Goal: Task Accomplishment & Management: Complete application form

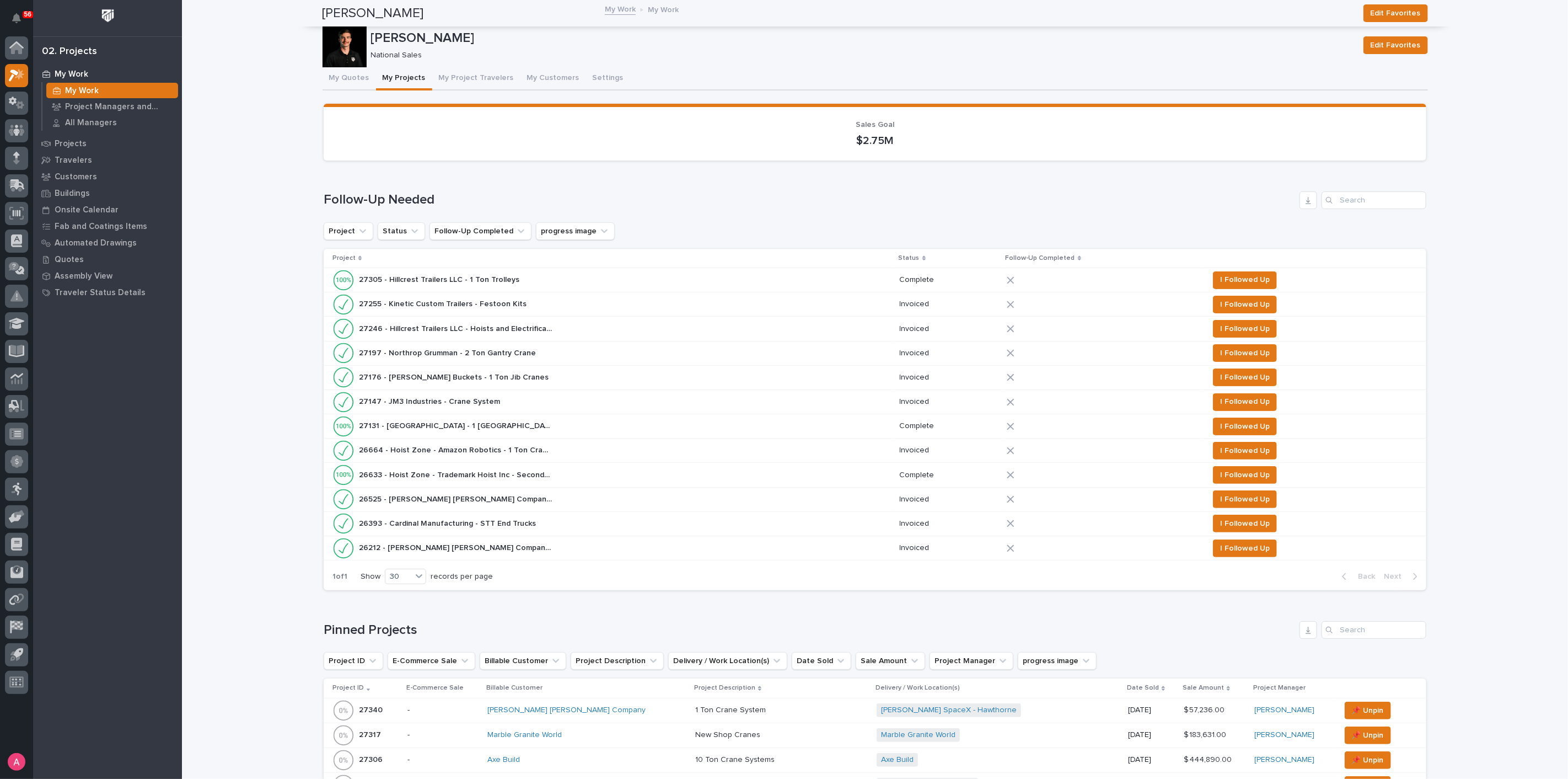
drag, startPoint x: 478, startPoint y: 198, endPoint x: 474, endPoint y: 191, distance: 8.1
click at [477, 196] on h1 "Follow-Up Needed" at bounding box center [809, 200] width 971 height 16
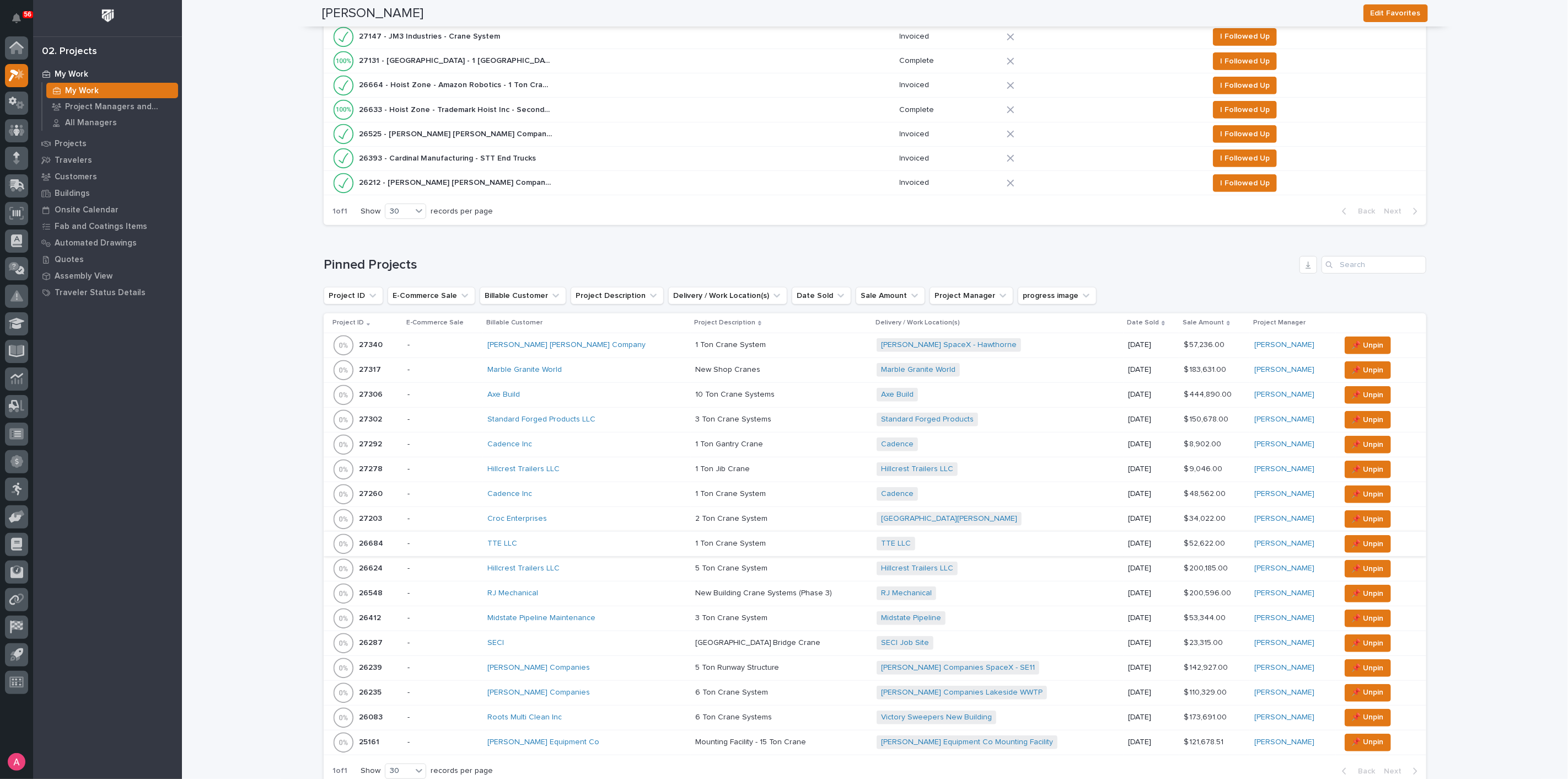
scroll to position [429, 0]
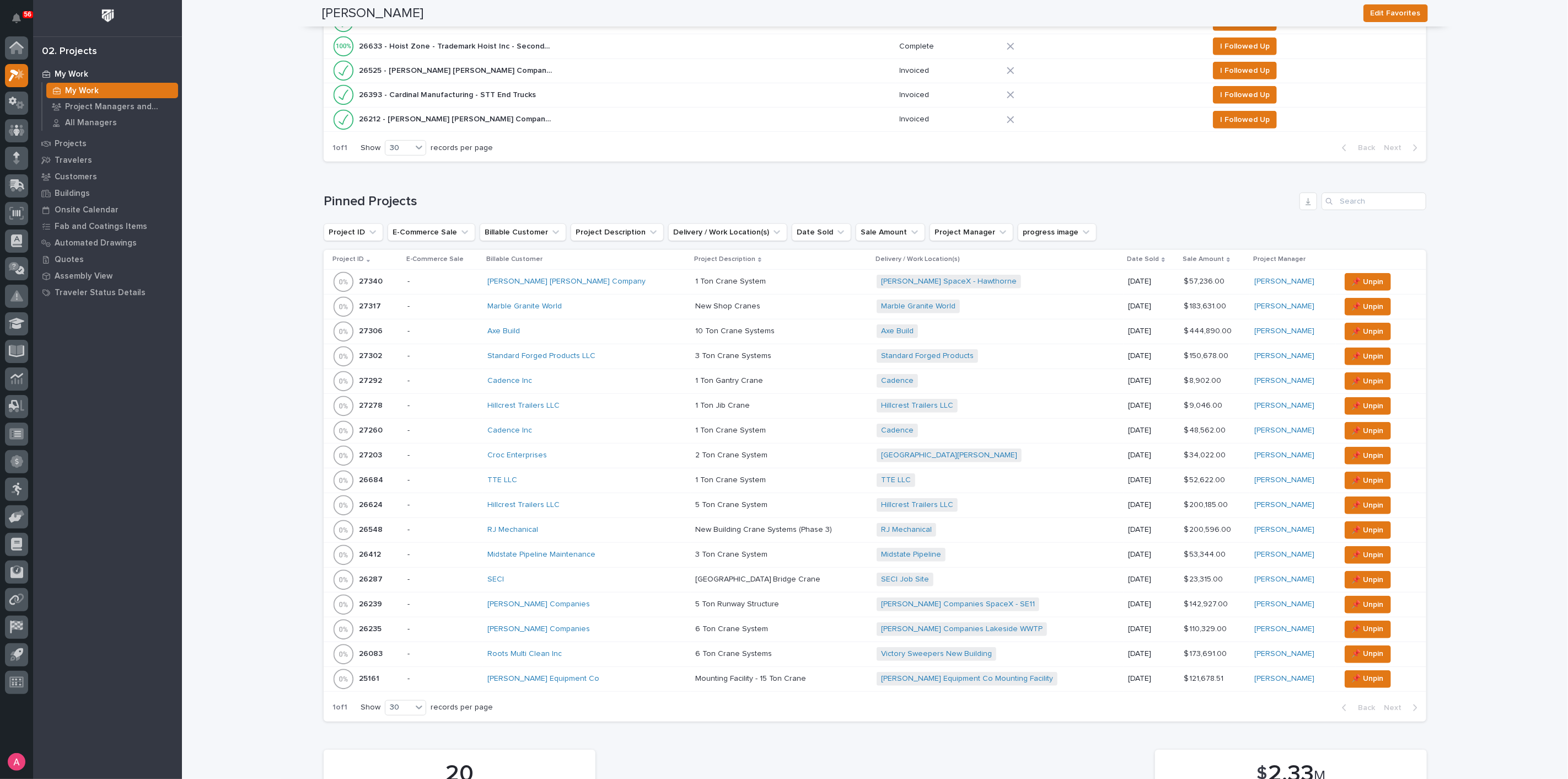
click at [623, 546] on div "Midstate Pipeline Maintenance" at bounding box center [587, 554] width 199 height 18
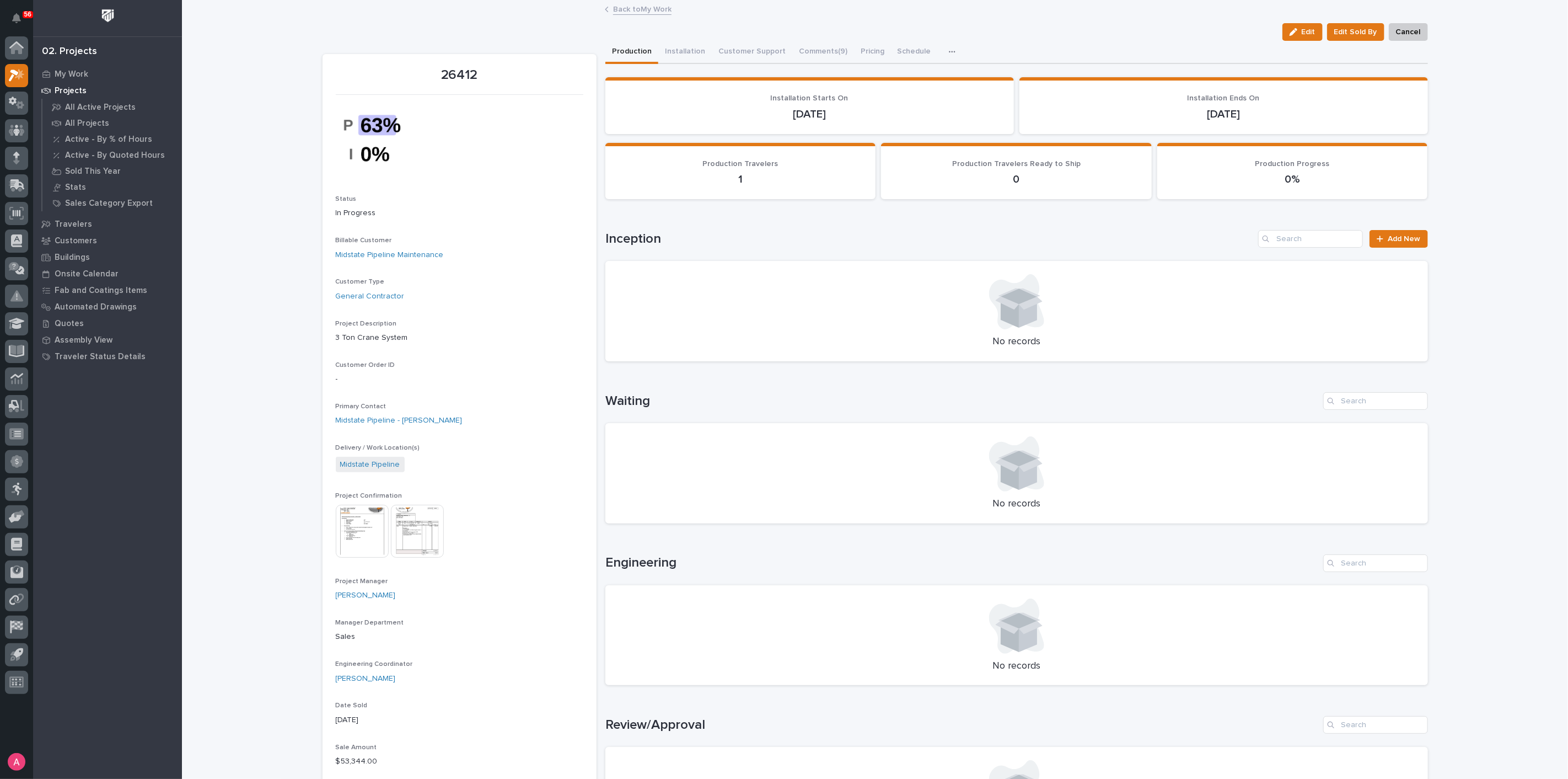
click at [622, 15] on div "Back to My Work" at bounding box center [874, 9] width 551 height 15
click at [623, 10] on link "Back to My Work" at bounding box center [642, 8] width 58 height 12
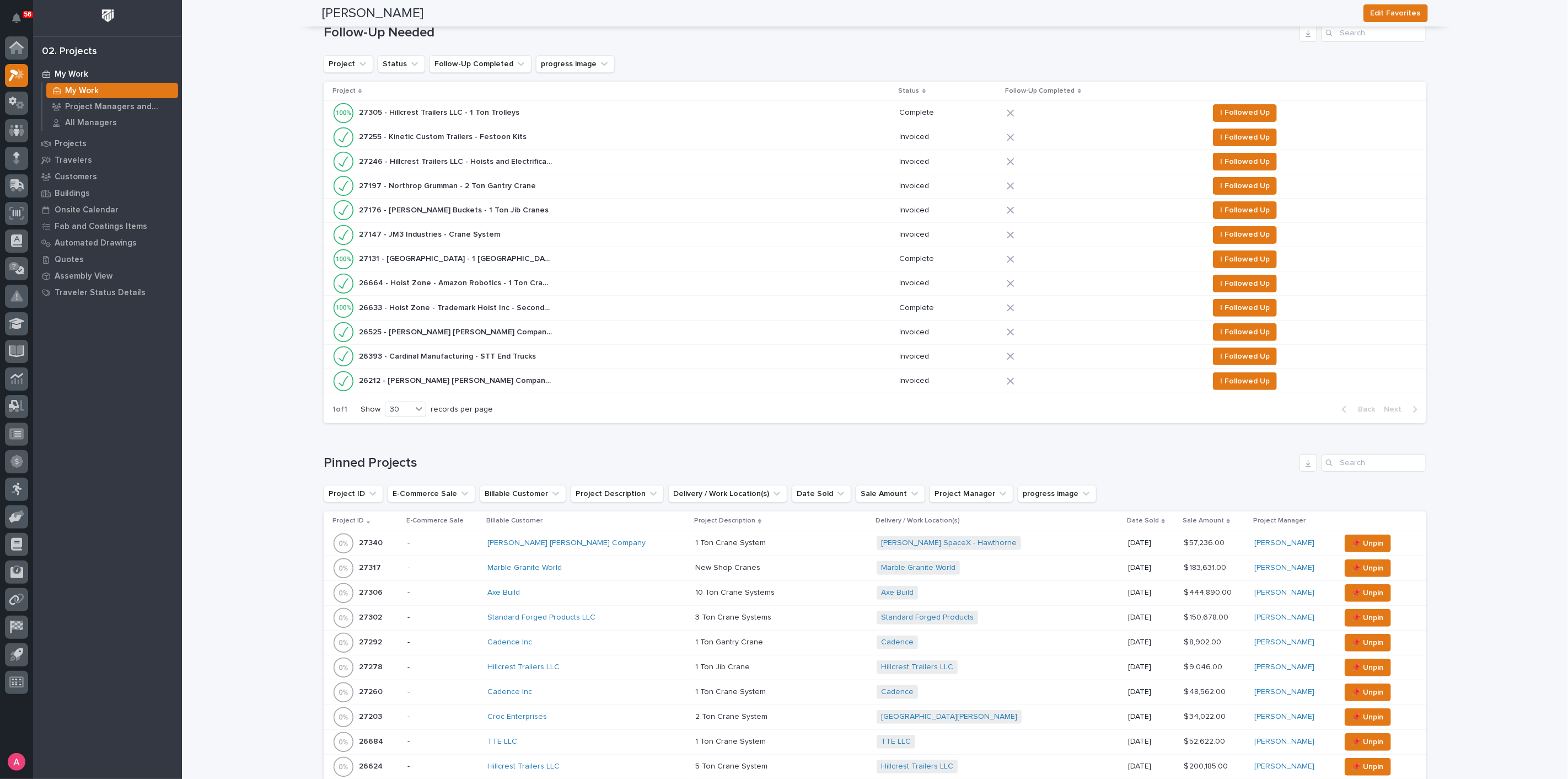
scroll to position [184, 0]
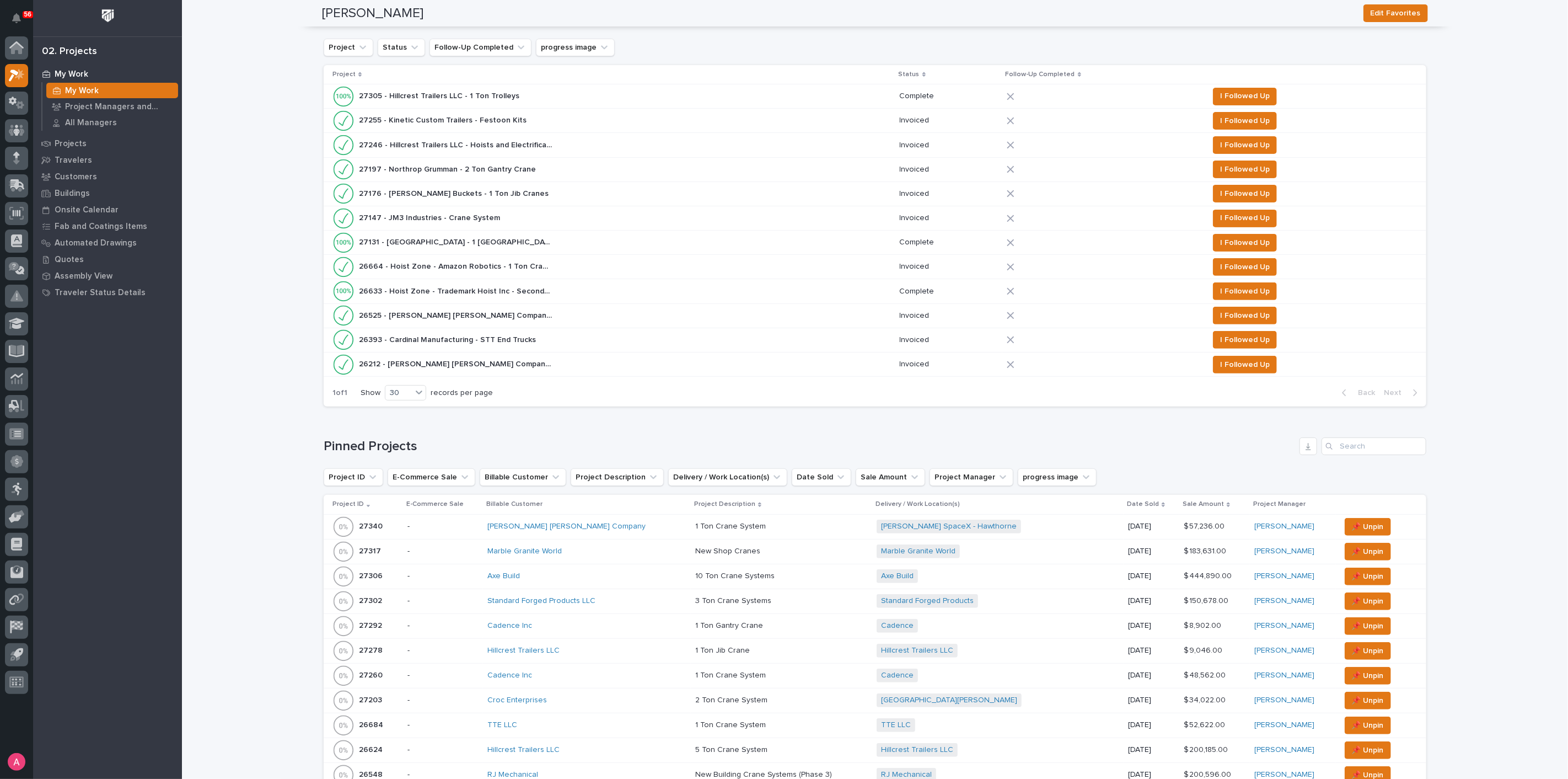
click at [507, 191] on div "27176 - [PERSON_NAME] Buckets - 1 Ton Jib Cranes 27176 - [PERSON_NAME] Buckets …" at bounding box center [612, 193] width 558 height 22
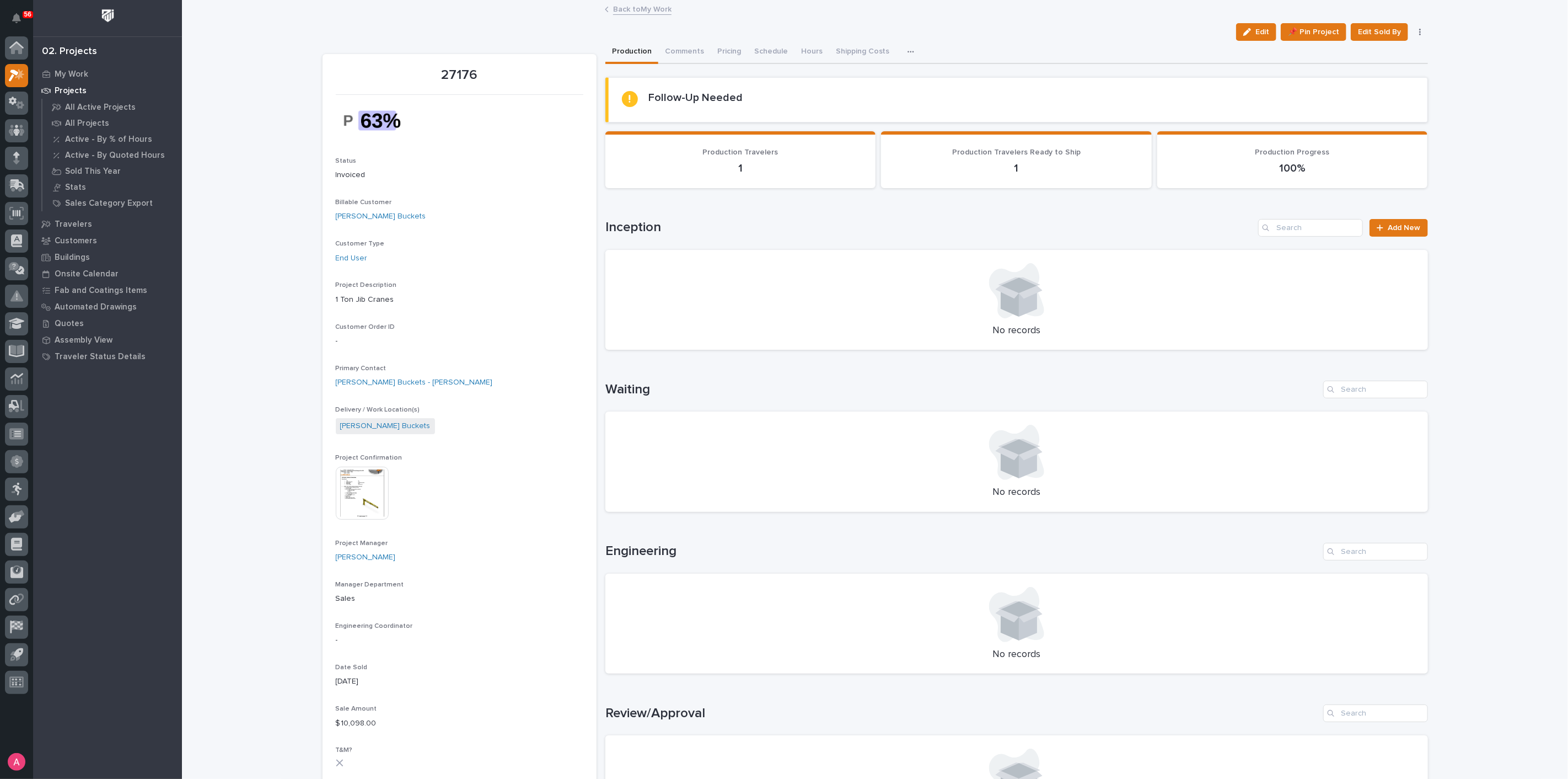
click at [615, 12] on link "Back to My Work" at bounding box center [642, 8] width 58 height 12
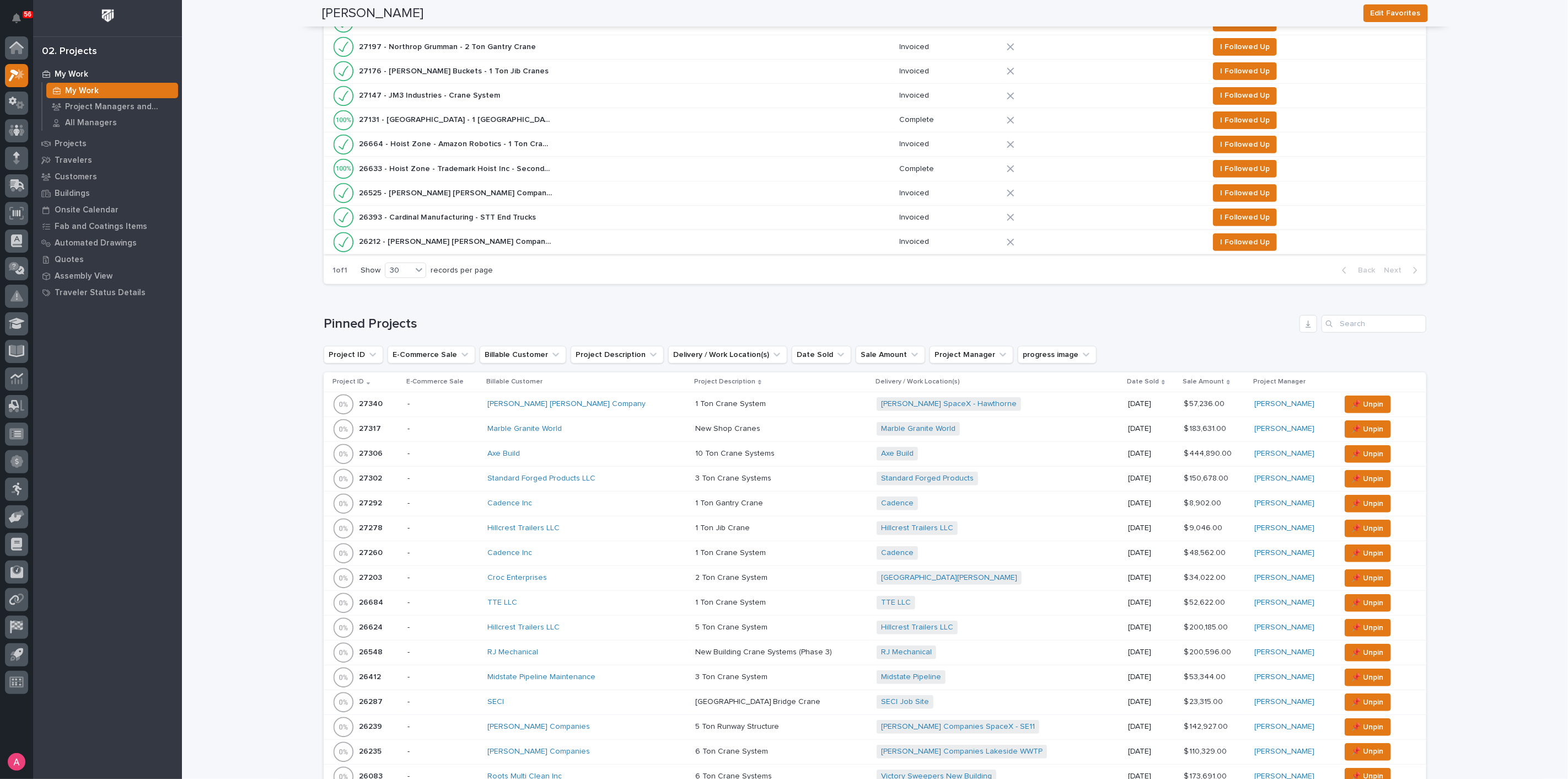
scroll to position [490, 0]
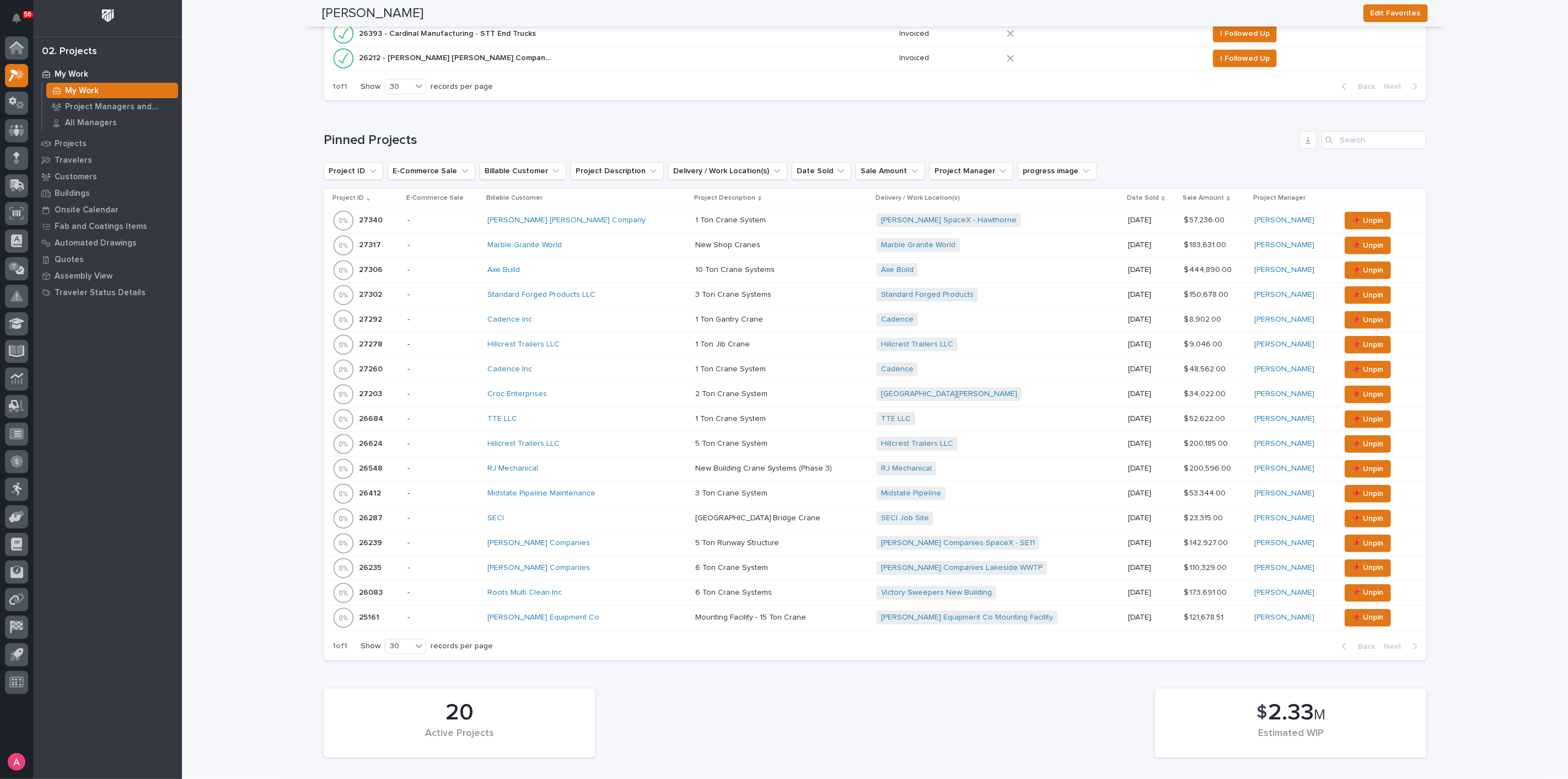
click at [540, 415] on div "TTE LLC" at bounding box center [584, 419] width 193 height 9
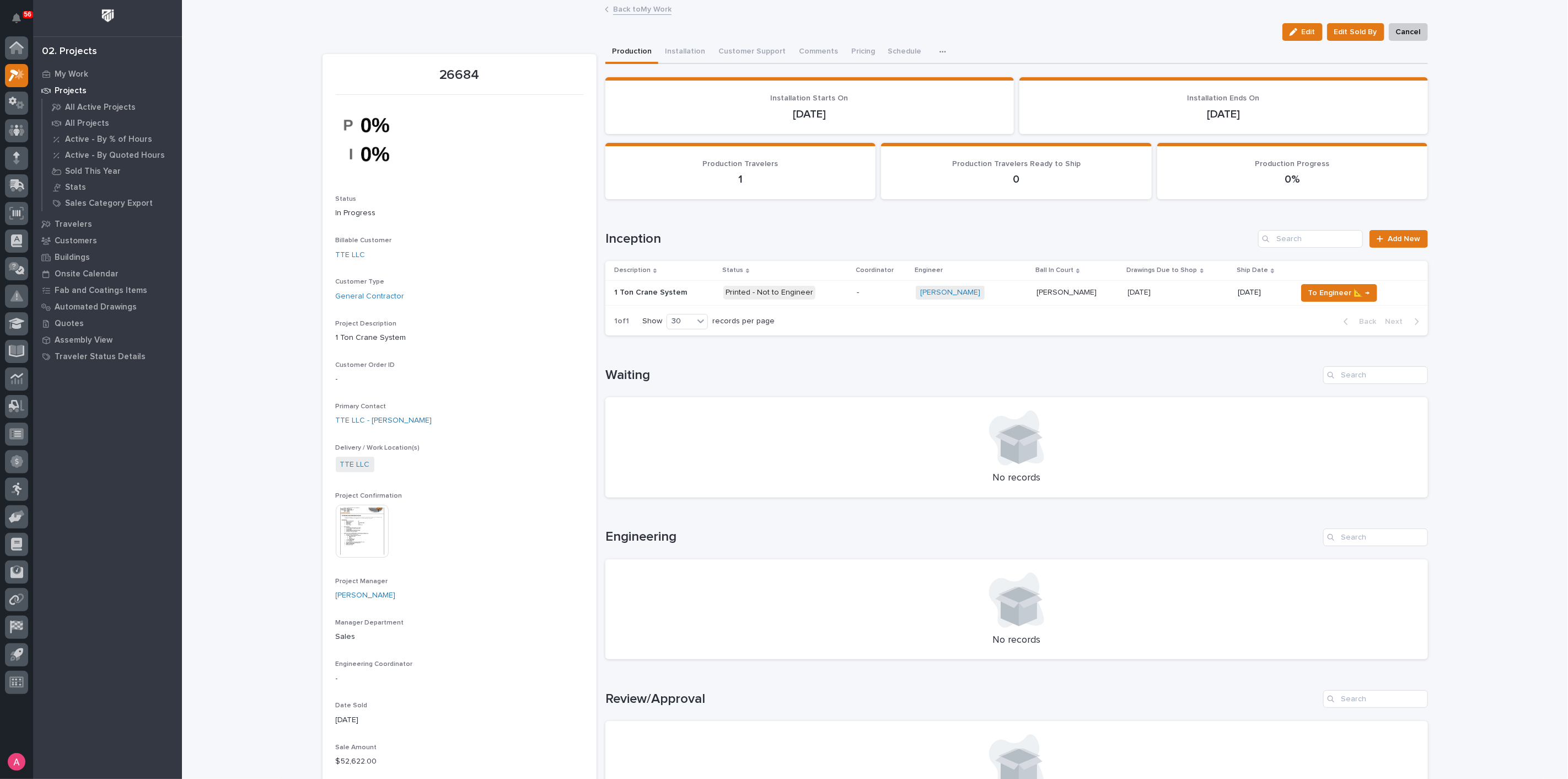
click at [992, 294] on div "[PERSON_NAME] + 0" at bounding box center [972, 292] width 112 height 14
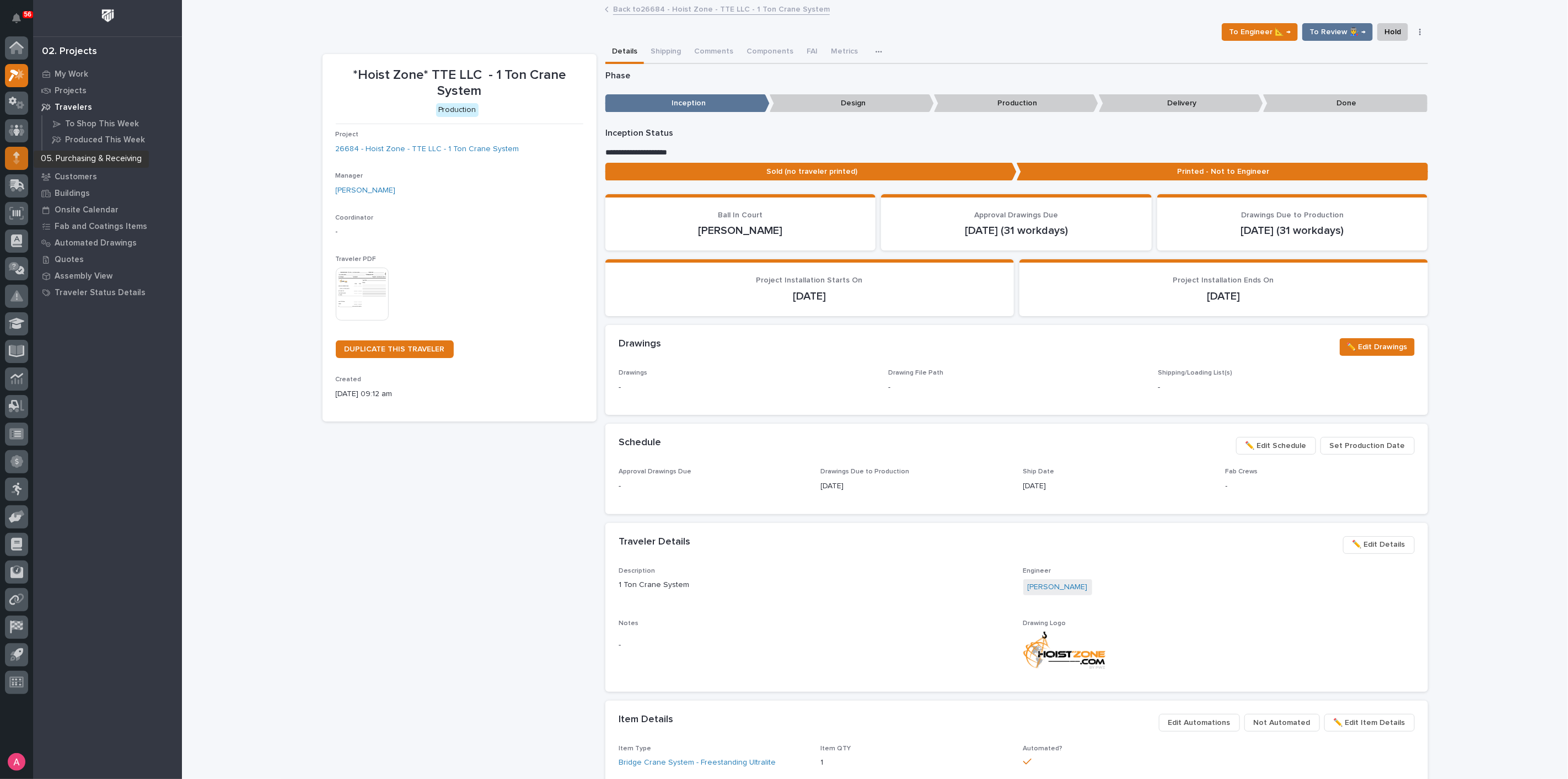
click at [22, 157] on div at bounding box center [17, 158] width 23 height 23
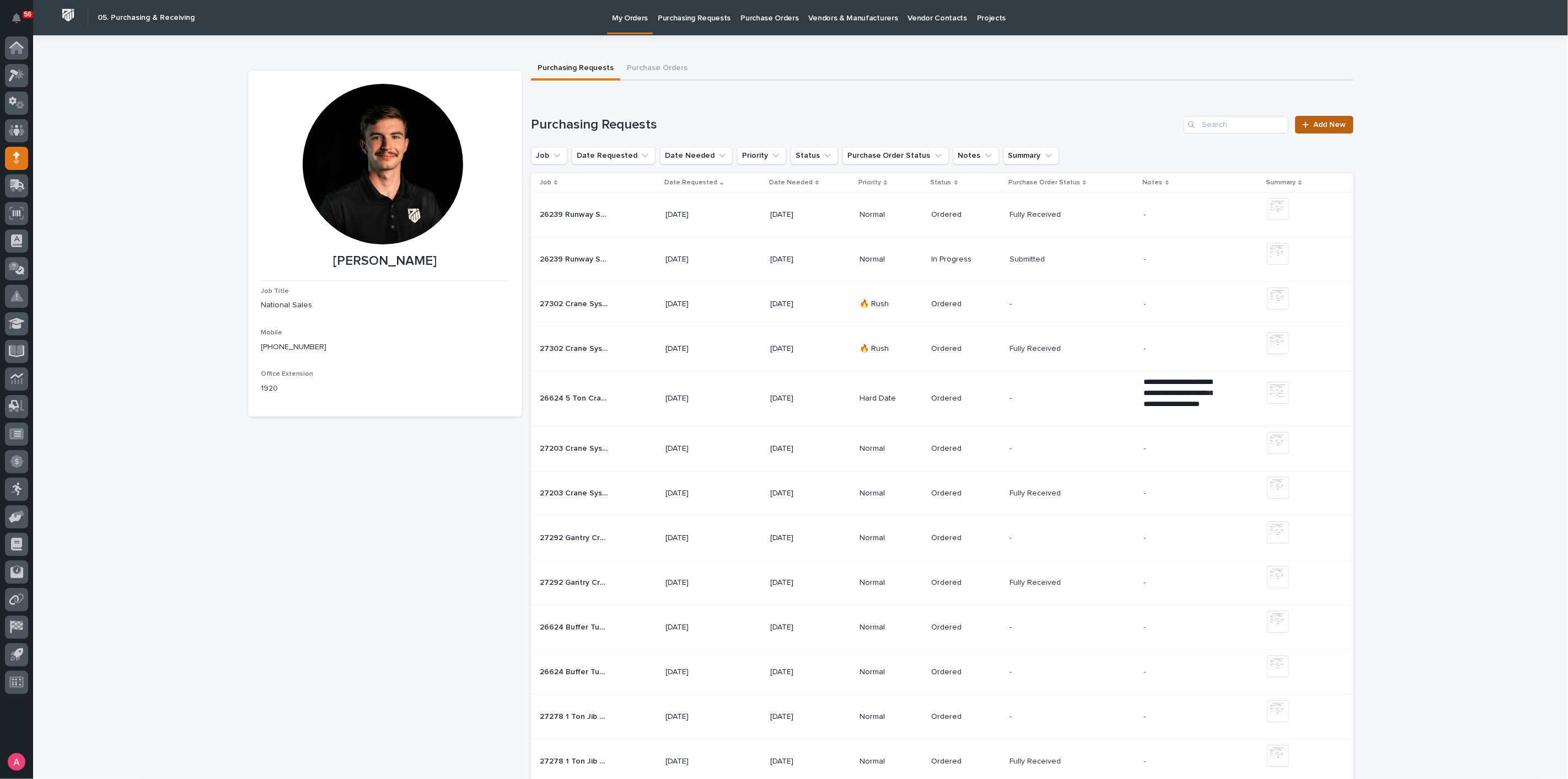
click at [1318, 117] on link "Add New" at bounding box center [1324, 124] width 58 height 17
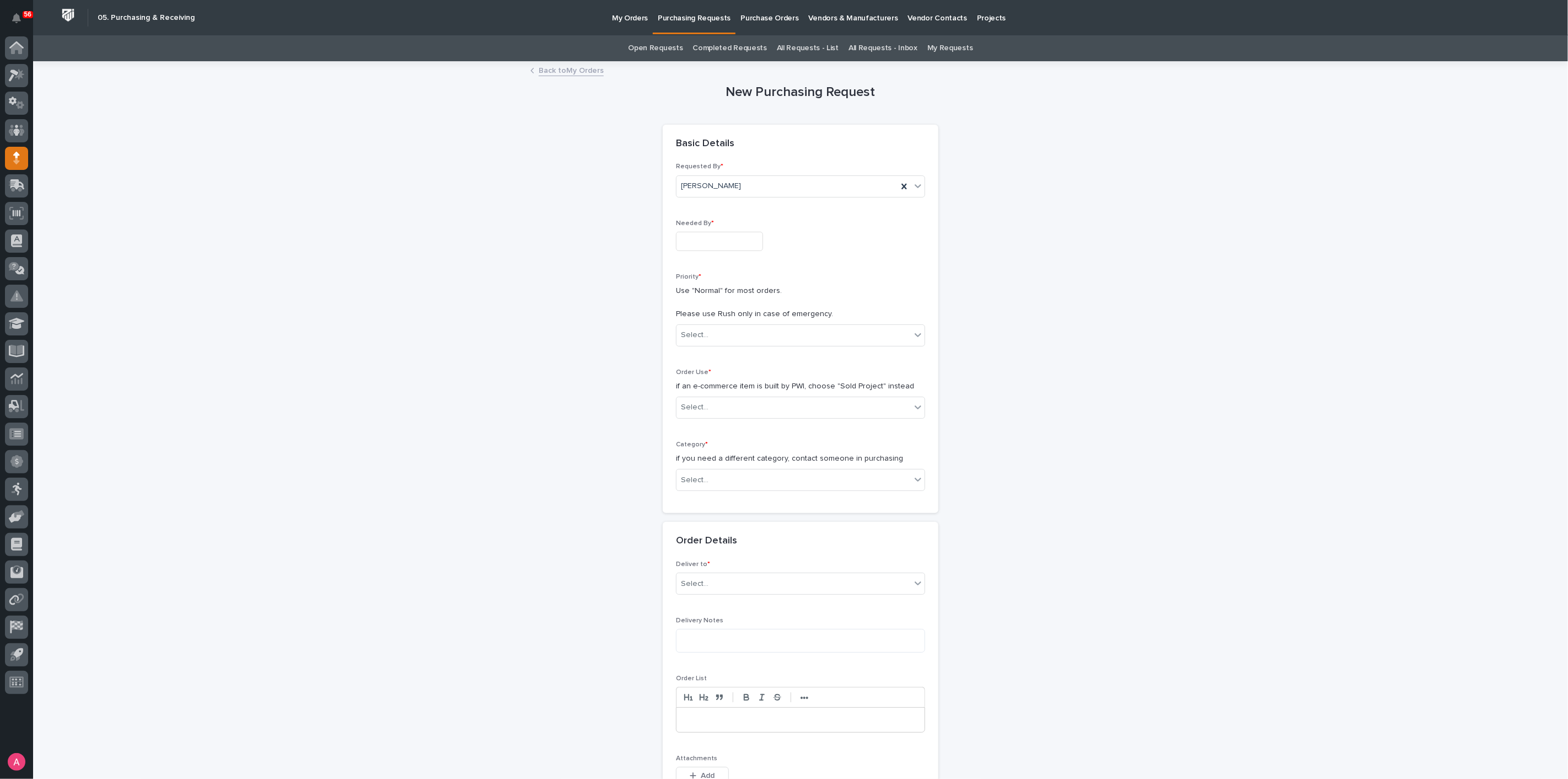
click at [744, 245] on input "text" at bounding box center [720, 241] width 87 height 20
click at [747, 185] on div "31" at bounding box center [744, 185] width 15 height 15
type input "**********"
click at [767, 335] on div "Select..." at bounding box center [793, 335] width 235 height 18
click at [739, 392] on div "Normal" at bounding box center [796, 394] width 248 height 20
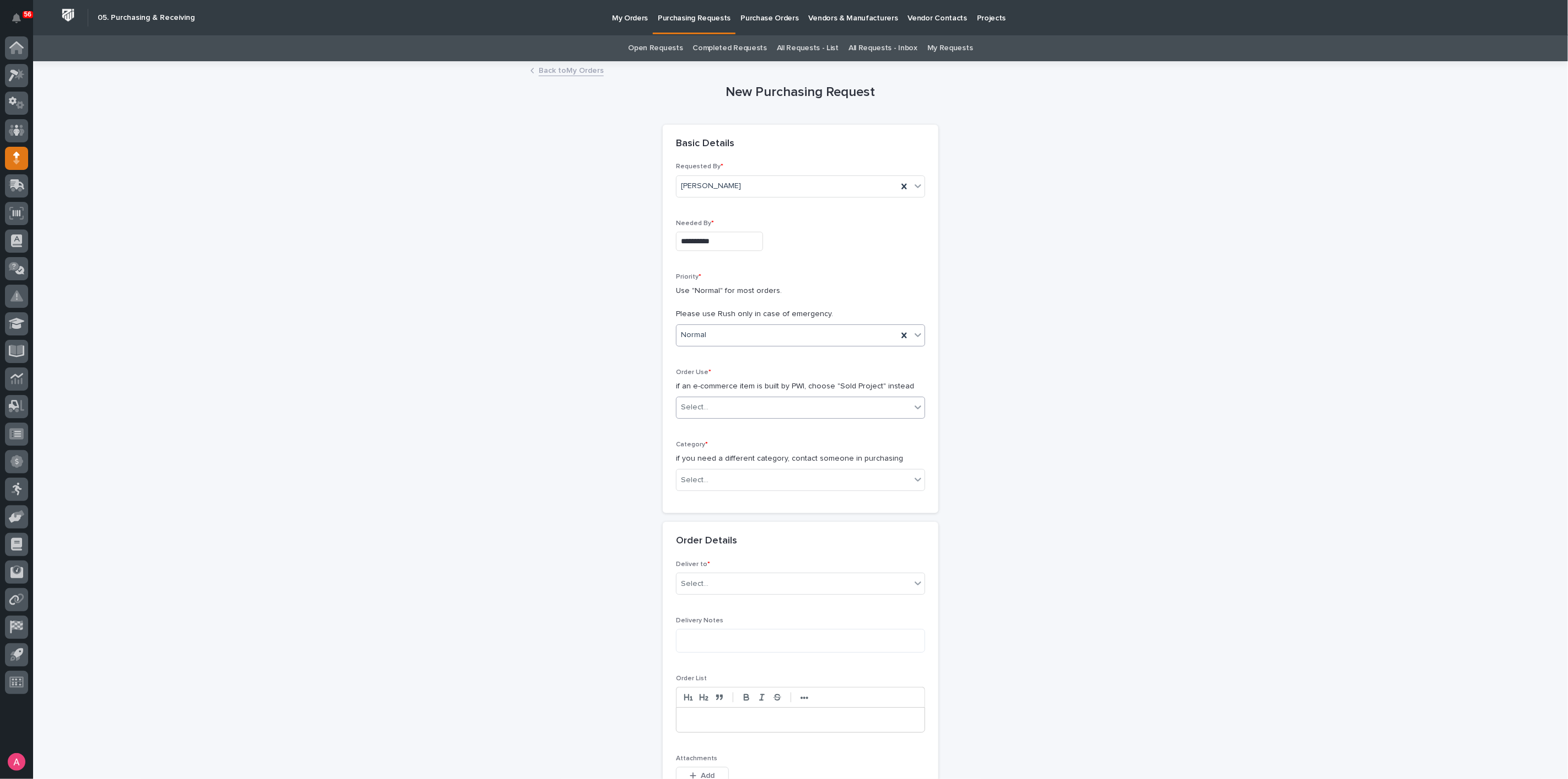
click at [743, 408] on div "Select..." at bounding box center [793, 407] width 235 height 18
click at [741, 424] on div "Sold Project" at bounding box center [796, 427] width 248 height 20
click at [726, 480] on div "Select..." at bounding box center [793, 480] width 235 height 18
click at [721, 587] on div "Parts & Hardware" at bounding box center [796, 596] width 248 height 20
click at [721, 555] on div "Select..." at bounding box center [793, 558] width 235 height 18
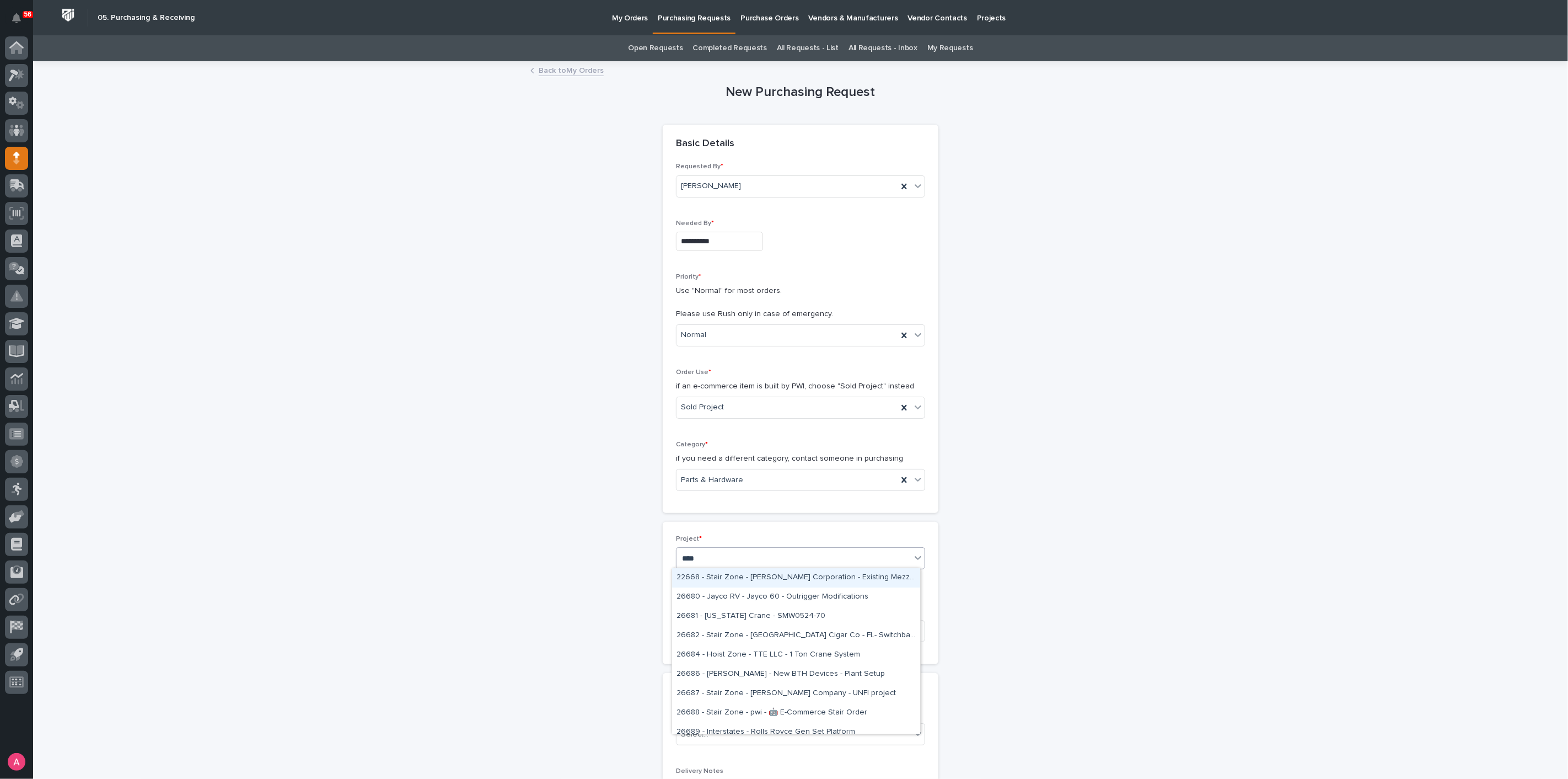
type input "*****"
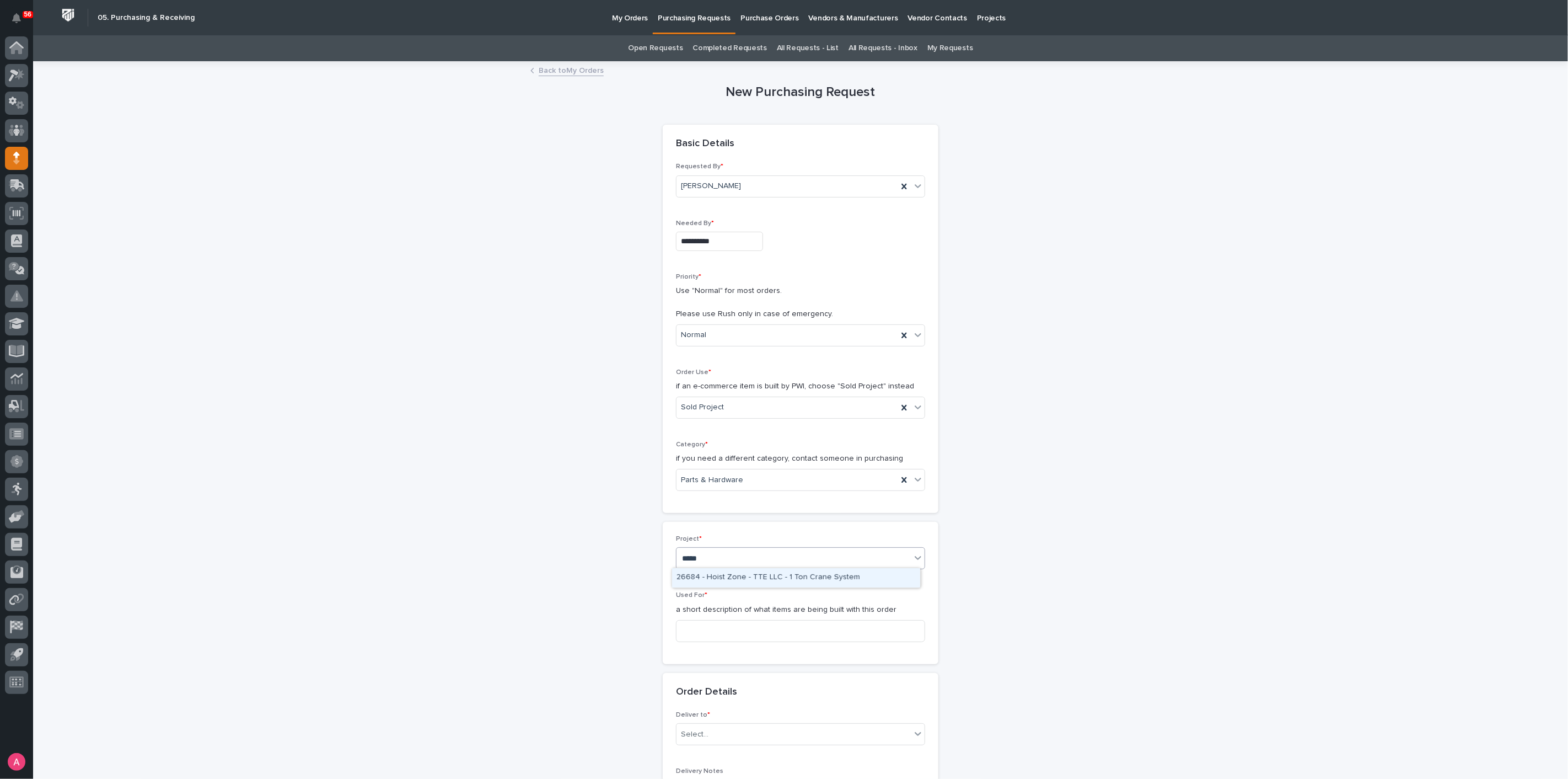
click at [718, 576] on div "26684 - Hoist Zone - TTE LLC - 1 Ton Crane System" at bounding box center [796, 578] width 248 height 20
click at [728, 628] on input at bounding box center [800, 631] width 249 height 22
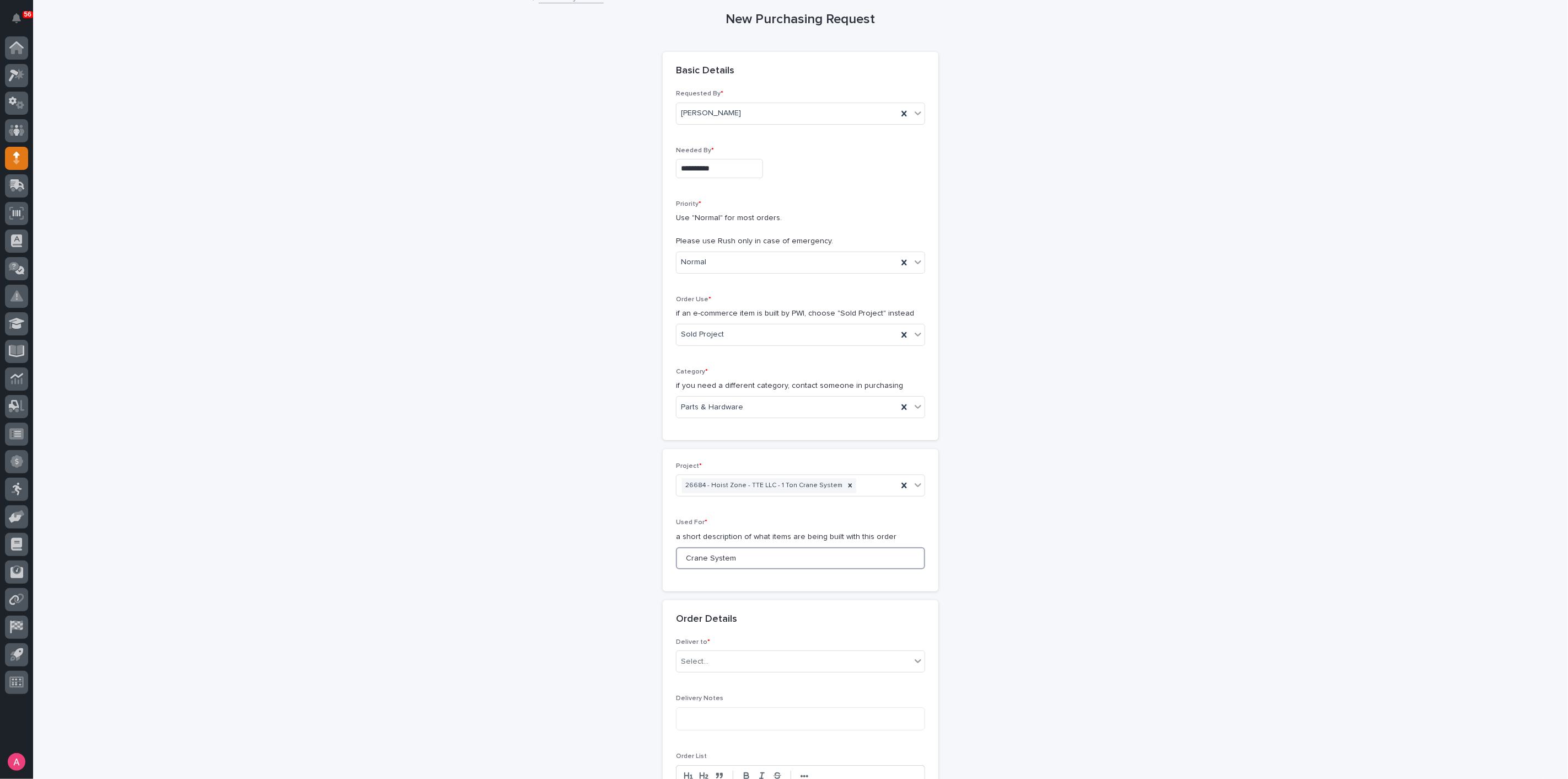
scroll to position [184, 0]
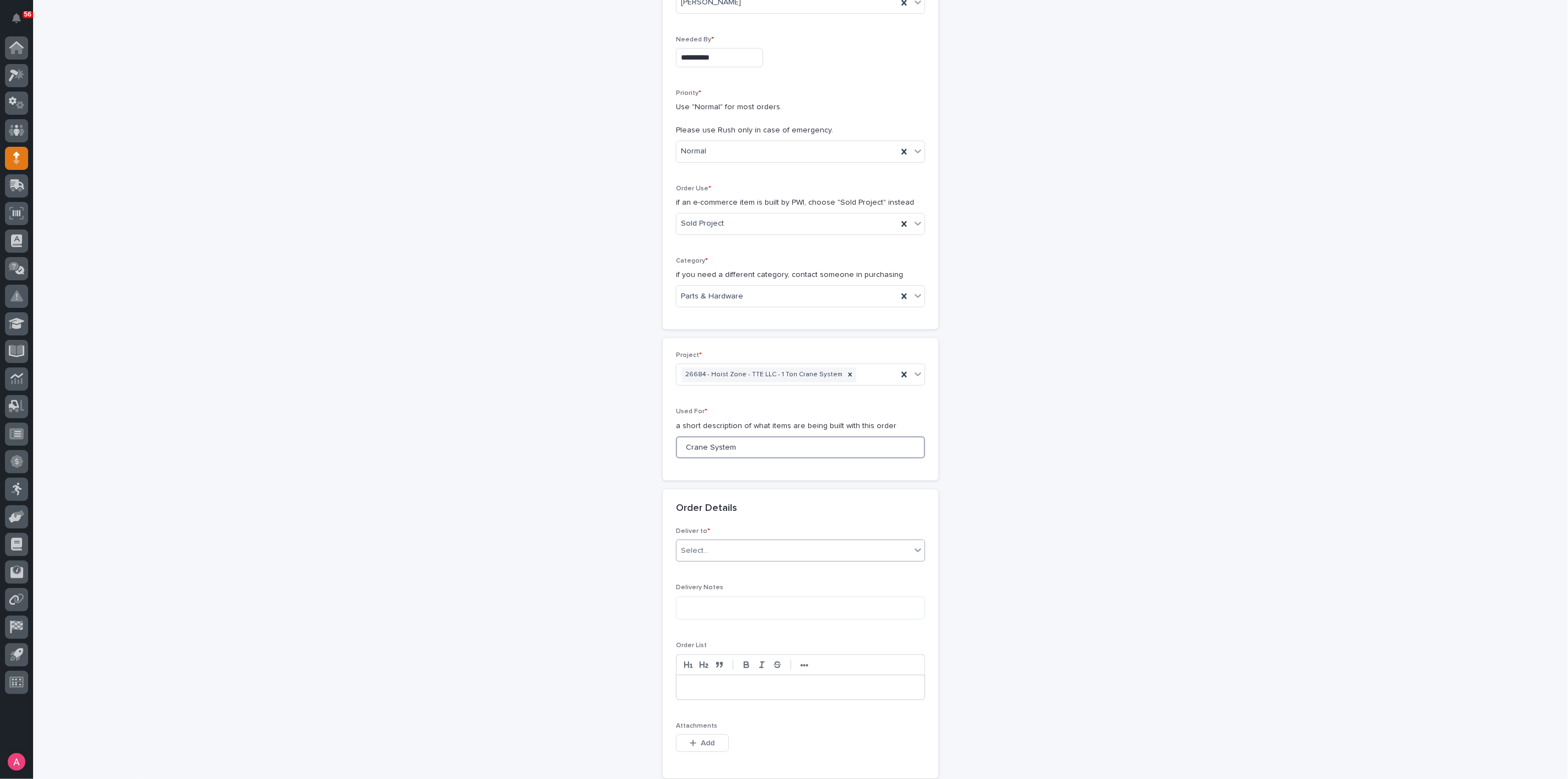
type input "Crane System"
click at [750, 544] on div "Select..." at bounding box center [793, 550] width 235 height 18
click at [727, 576] on div "PWI" at bounding box center [796, 569] width 248 height 20
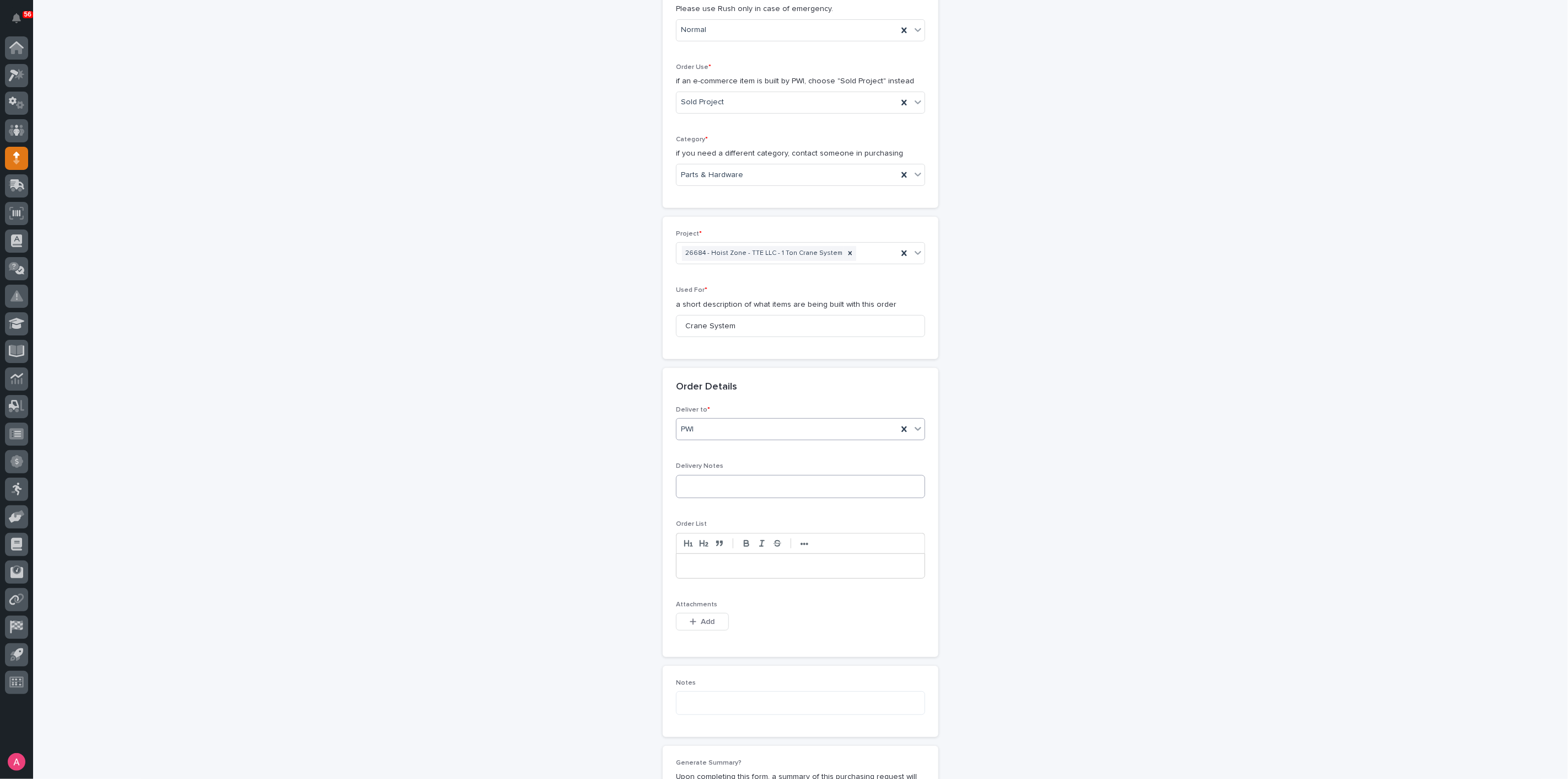
scroll to position [306, 0]
click at [688, 622] on button "Add" at bounding box center [702, 621] width 53 height 17
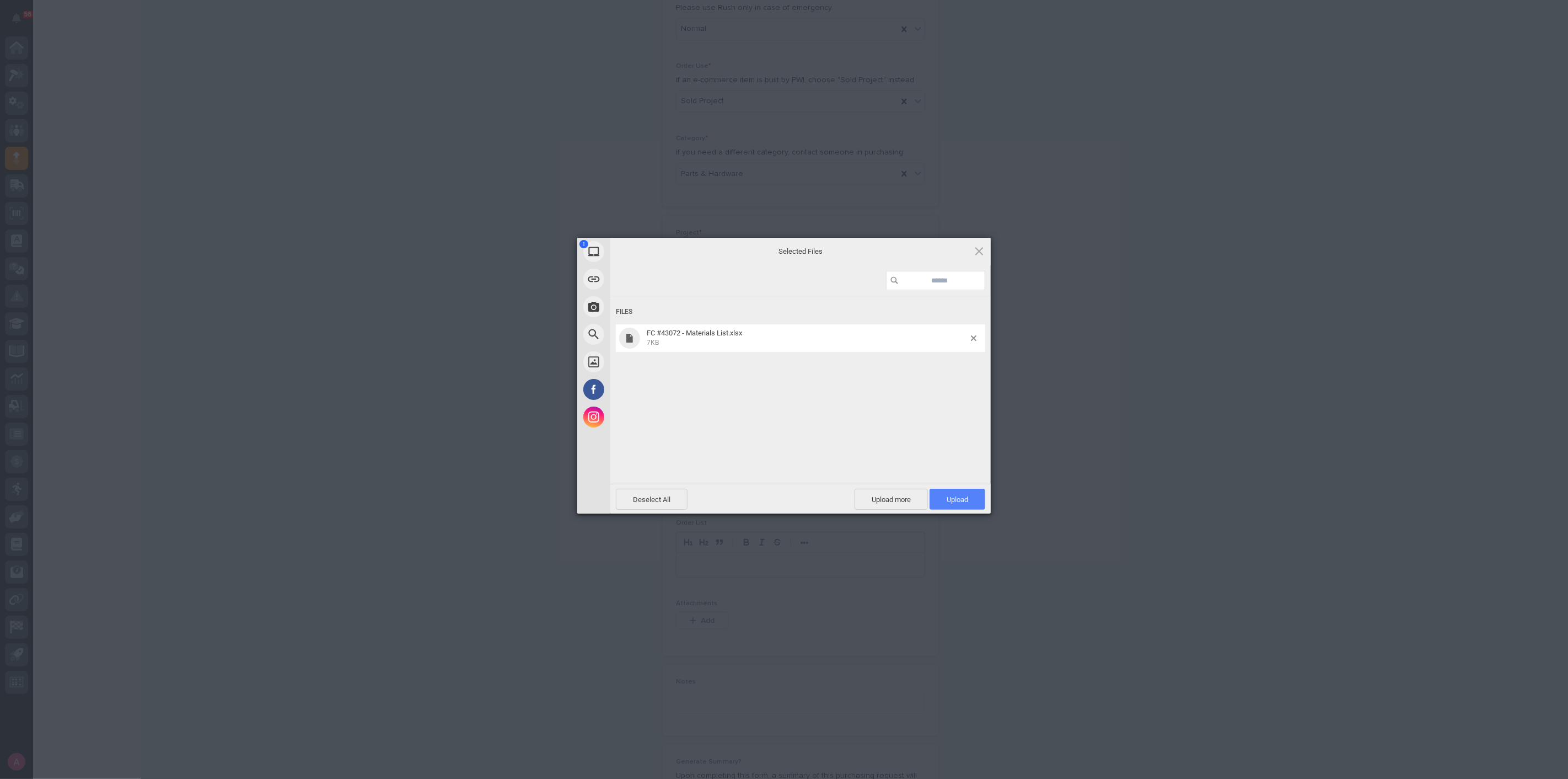
click at [946, 502] on span "Upload 1" at bounding box center [957, 499] width 22 height 8
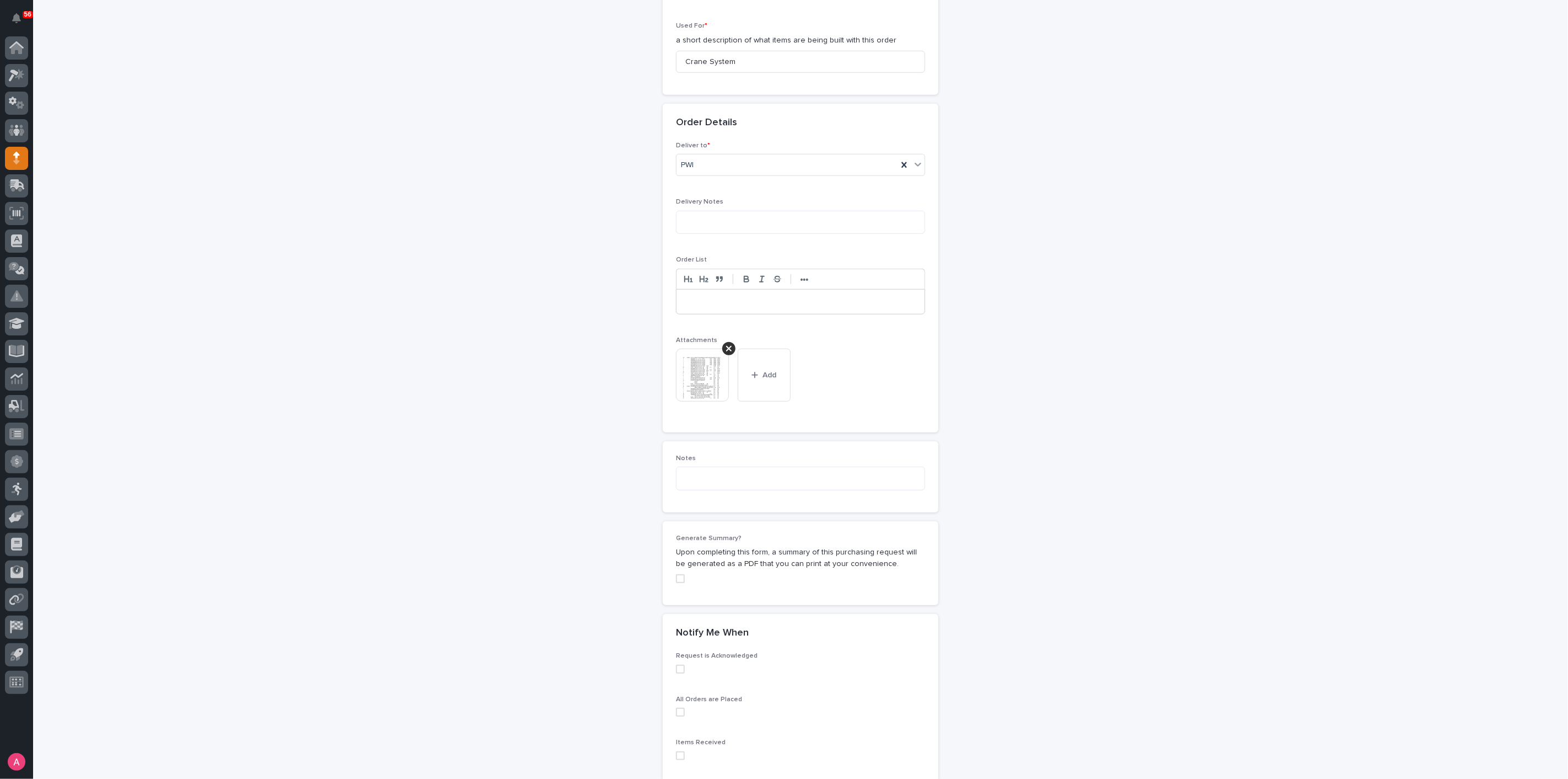
scroll to position [682, 0]
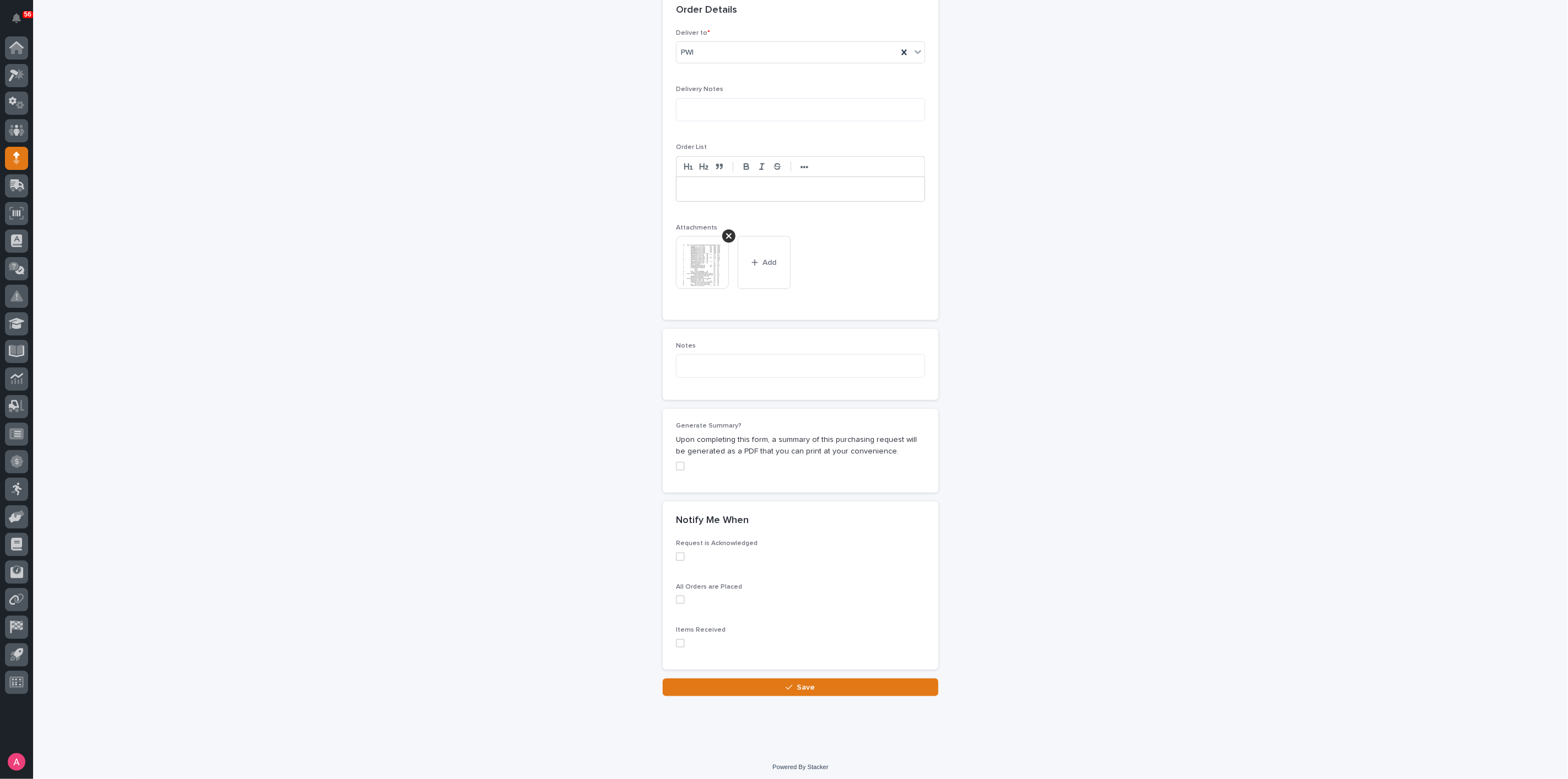
click at [676, 464] on span at bounding box center [681, 466] width 9 height 9
click at [776, 682] on button "Save" at bounding box center [800, 687] width 275 height 17
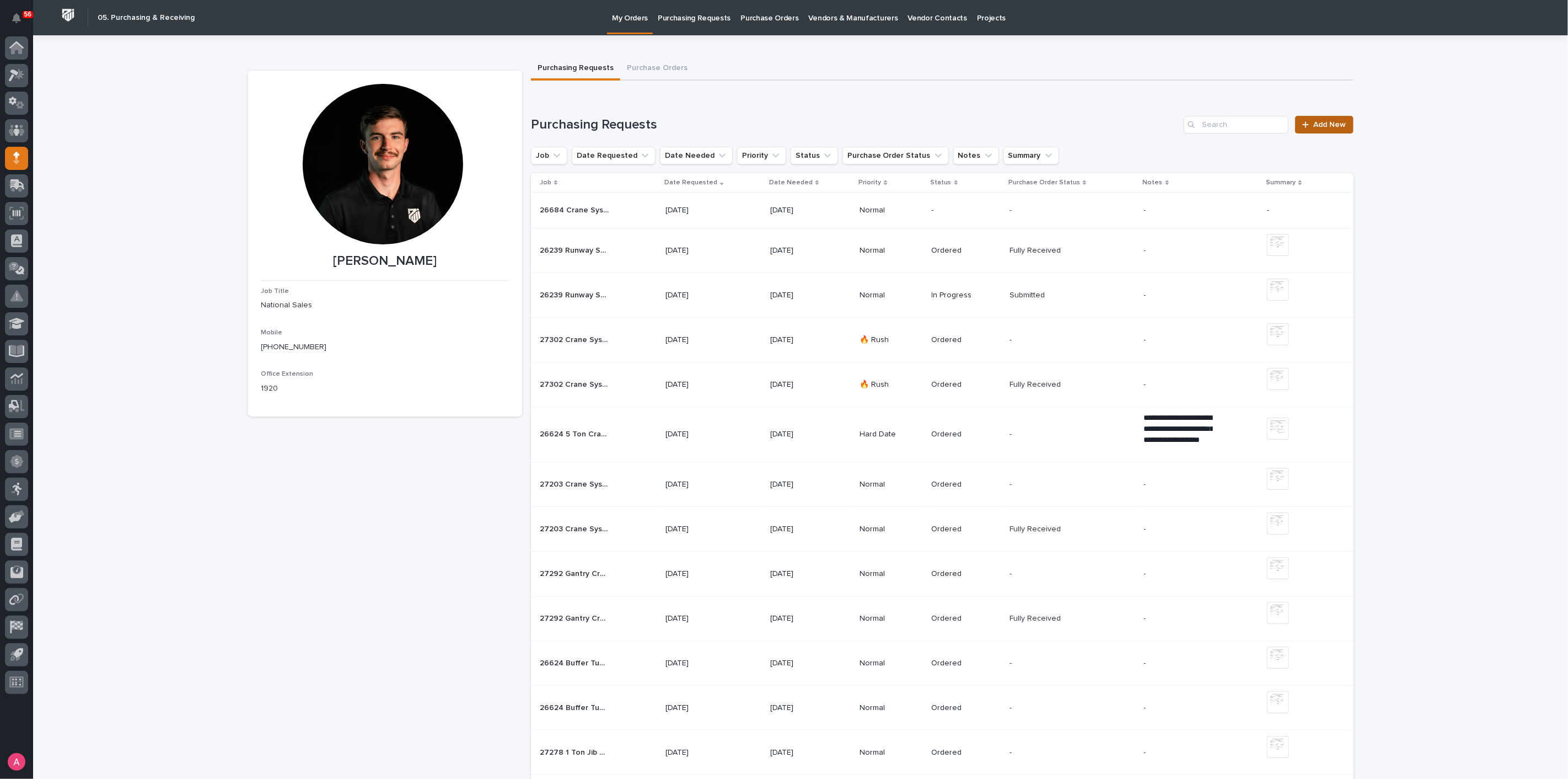
click at [1337, 121] on span "Add New" at bounding box center [1330, 124] width 33 height 8
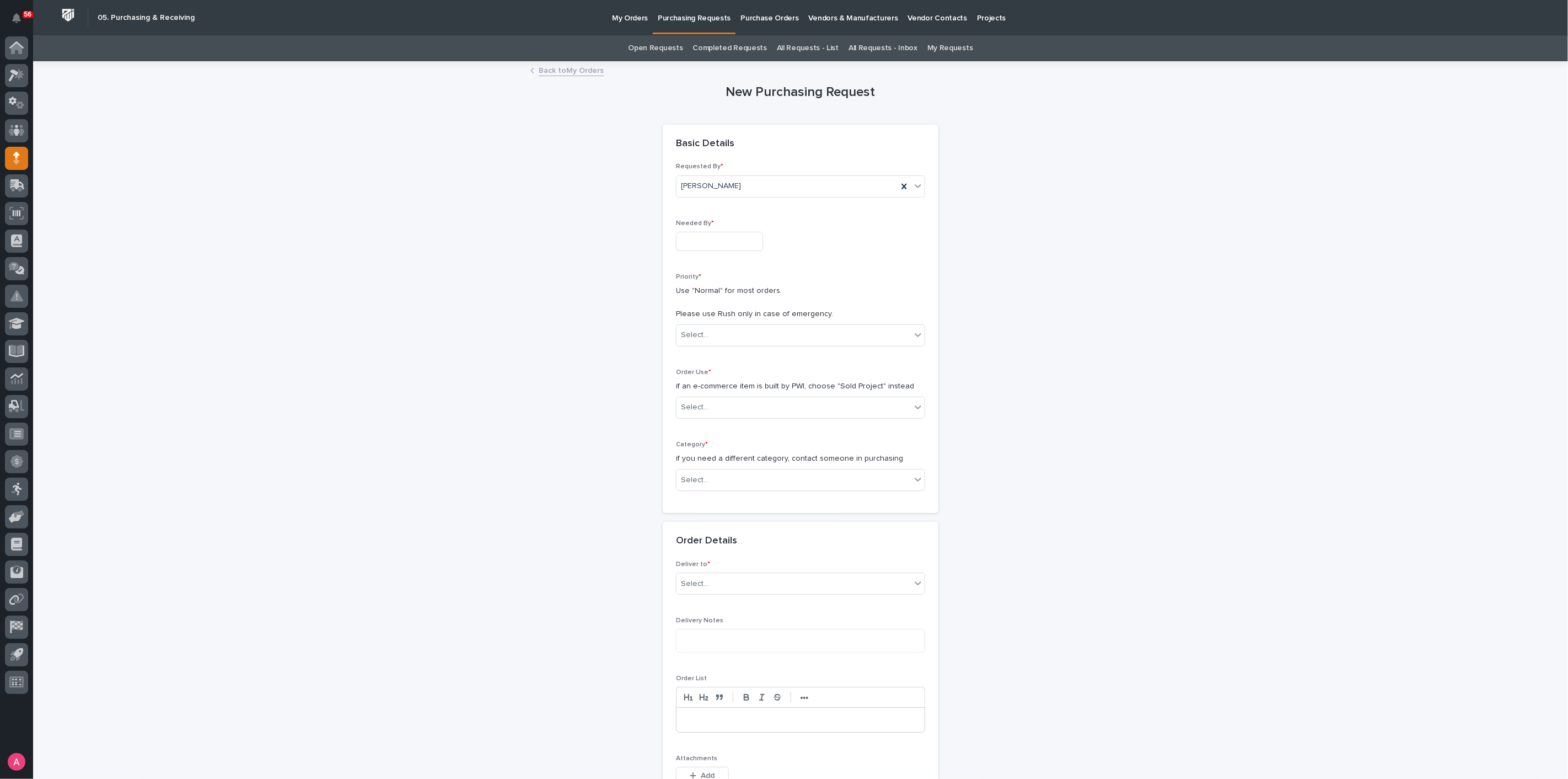
click at [731, 241] on input "text" at bounding box center [720, 241] width 87 height 20
click at [750, 185] on div "31" at bounding box center [744, 185] width 15 height 15
type input "**********"
click at [735, 331] on div "Select..." at bounding box center [793, 335] width 235 height 18
click at [729, 397] on div "Normal" at bounding box center [796, 394] width 248 height 20
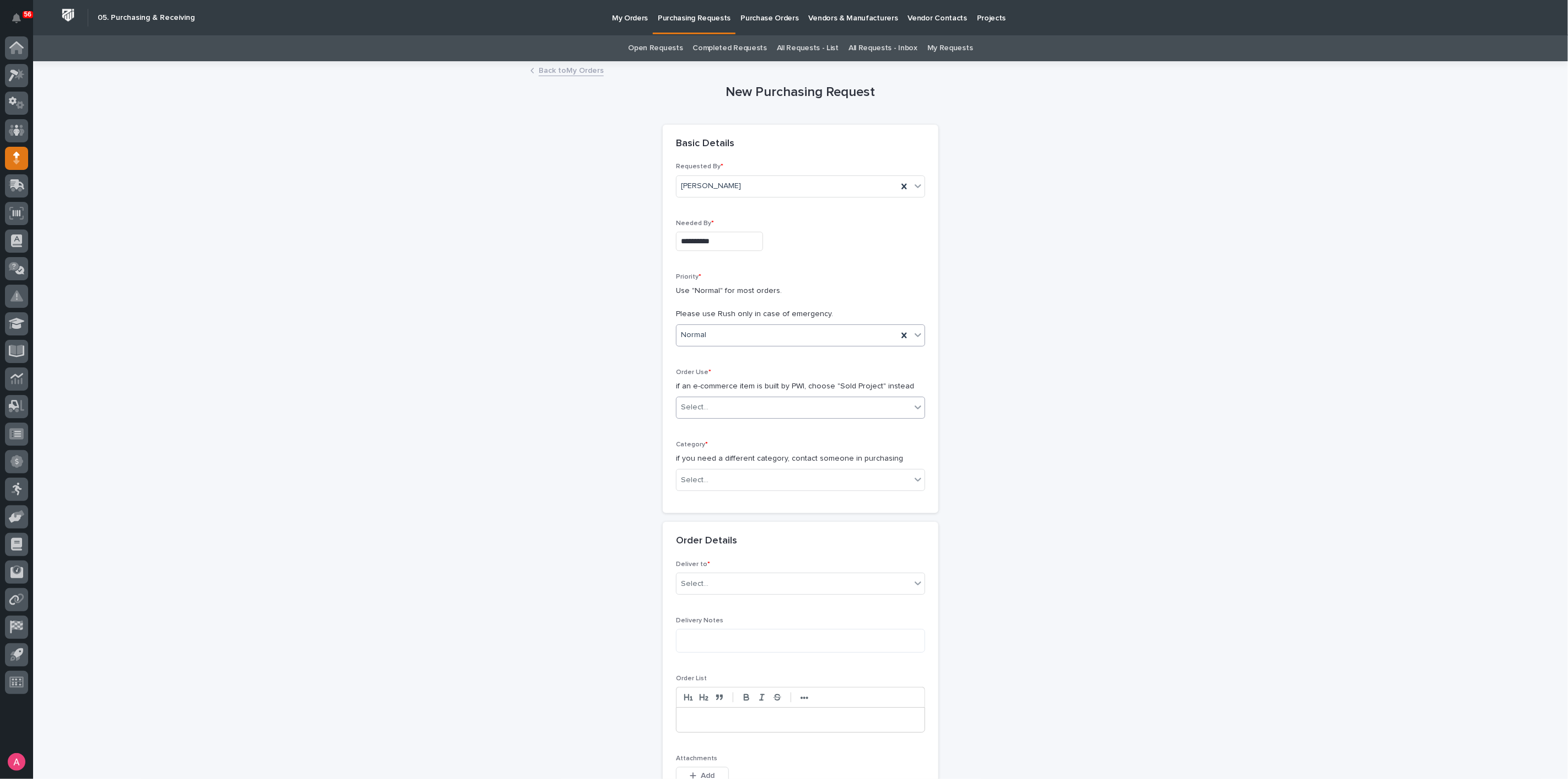
click at [731, 408] on div "Select..." at bounding box center [793, 407] width 235 height 18
click at [739, 432] on div "Sold Project" at bounding box center [796, 427] width 248 height 20
click at [735, 483] on div "Select..." at bounding box center [793, 480] width 235 height 18
click at [721, 635] on div "Steel" at bounding box center [796, 634] width 248 height 20
click at [726, 626] on input at bounding box center [800, 631] width 249 height 22
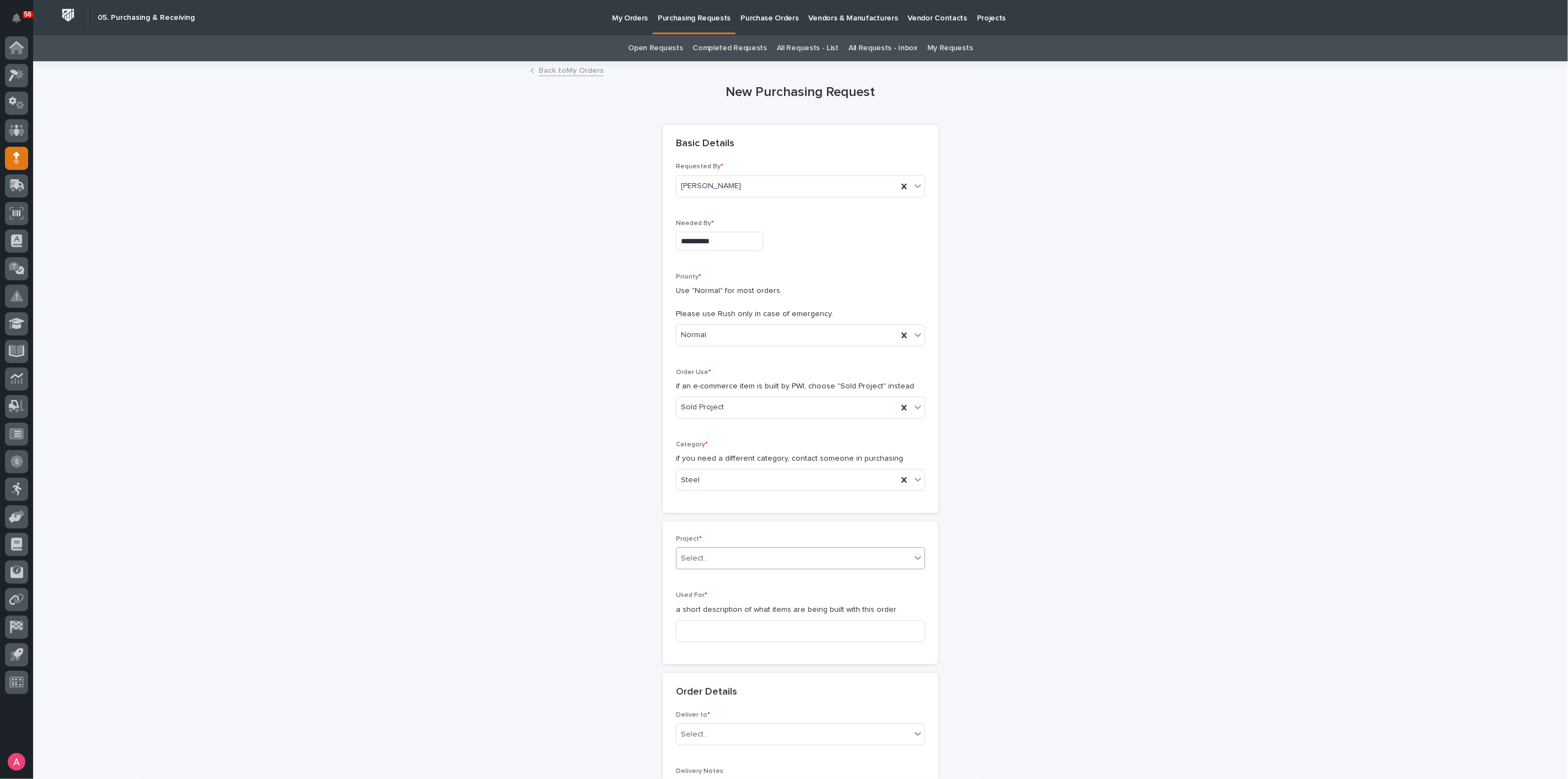
click at [743, 557] on div "Select..." at bounding box center [793, 558] width 235 height 18
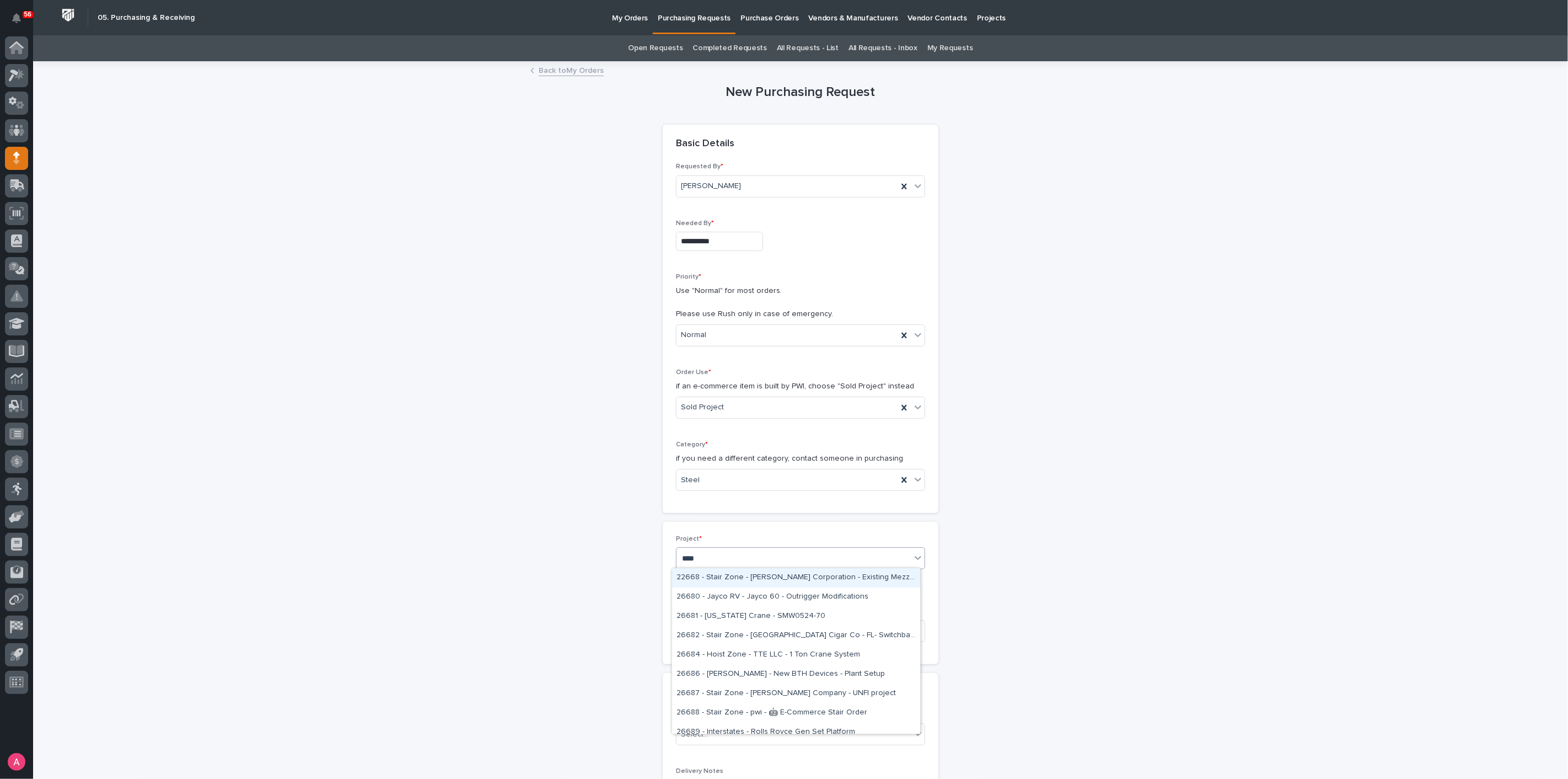
type input "*****"
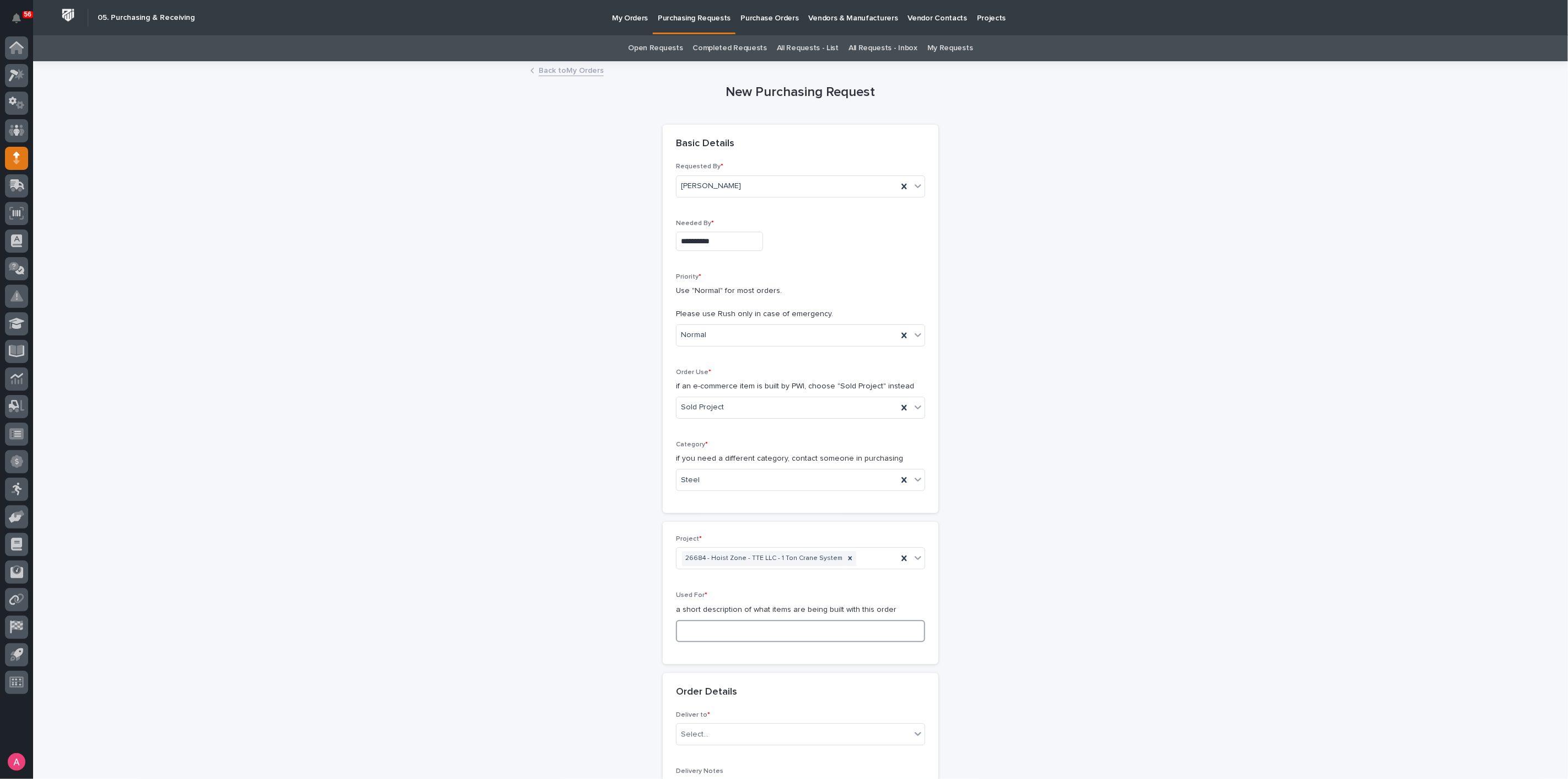
click at [754, 628] on input at bounding box center [800, 631] width 249 height 22
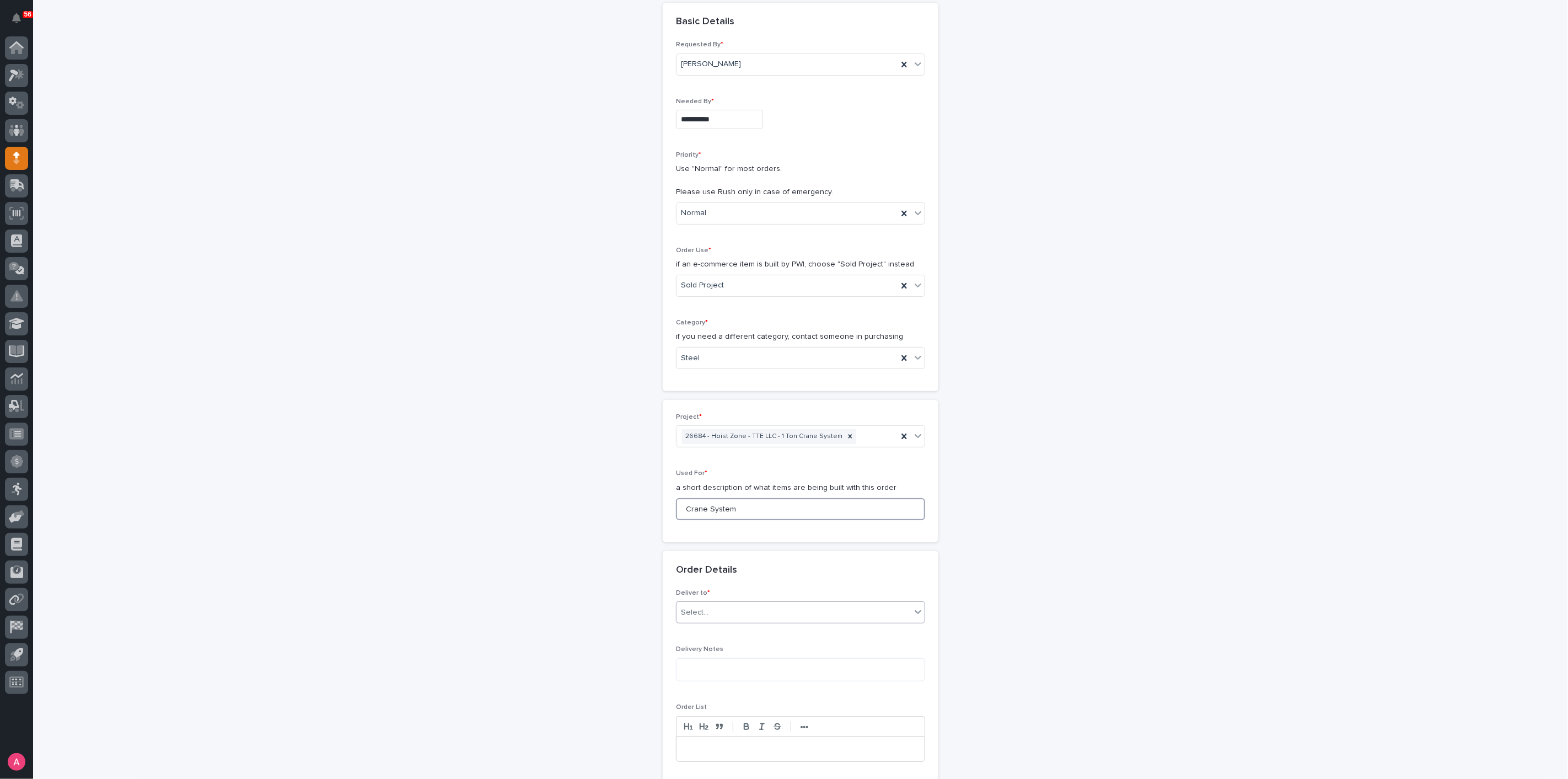
scroll to position [122, 0]
type input "Crane System"
click at [772, 608] on div "Select..." at bounding box center [793, 612] width 235 height 18
click at [760, 630] on div "PWI" at bounding box center [796, 631] width 248 height 20
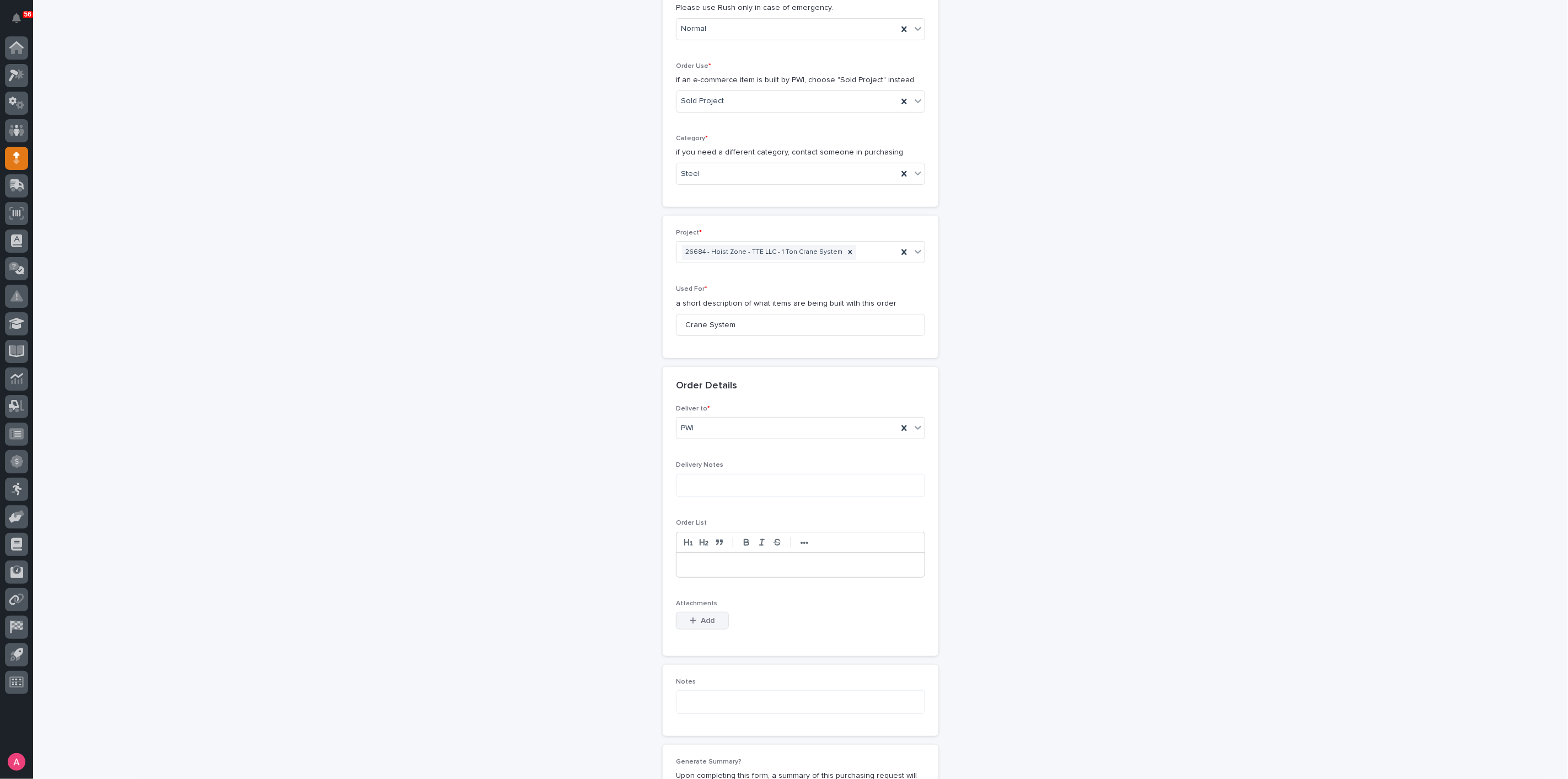
click at [706, 621] on span "Add" at bounding box center [707, 621] width 14 height 10
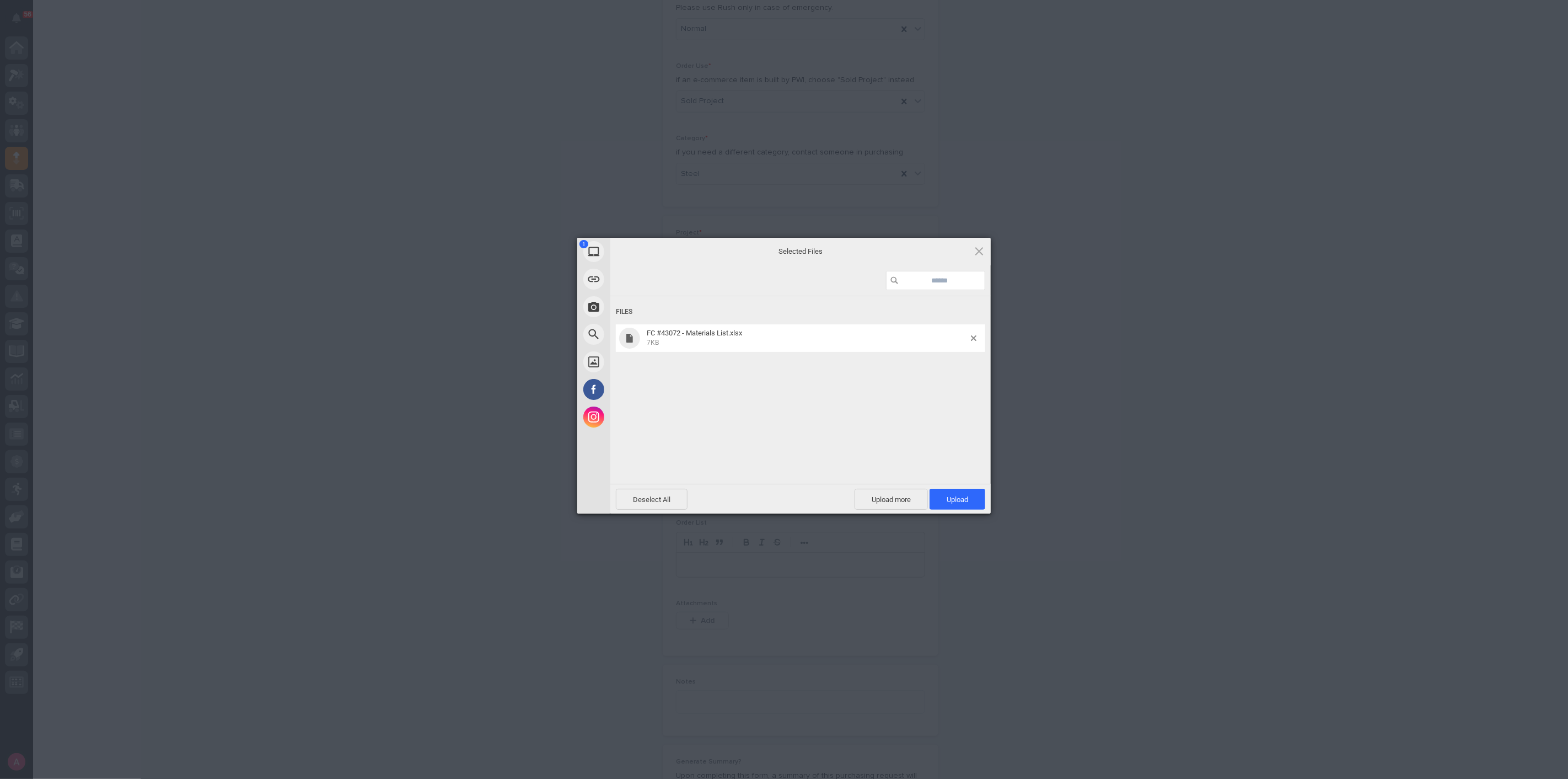
click at [945, 486] on div "Deselect All Upload more Upload 1" at bounding box center [800, 499] width 381 height 30
click at [946, 496] on span "Upload 1" at bounding box center [957, 499] width 22 height 8
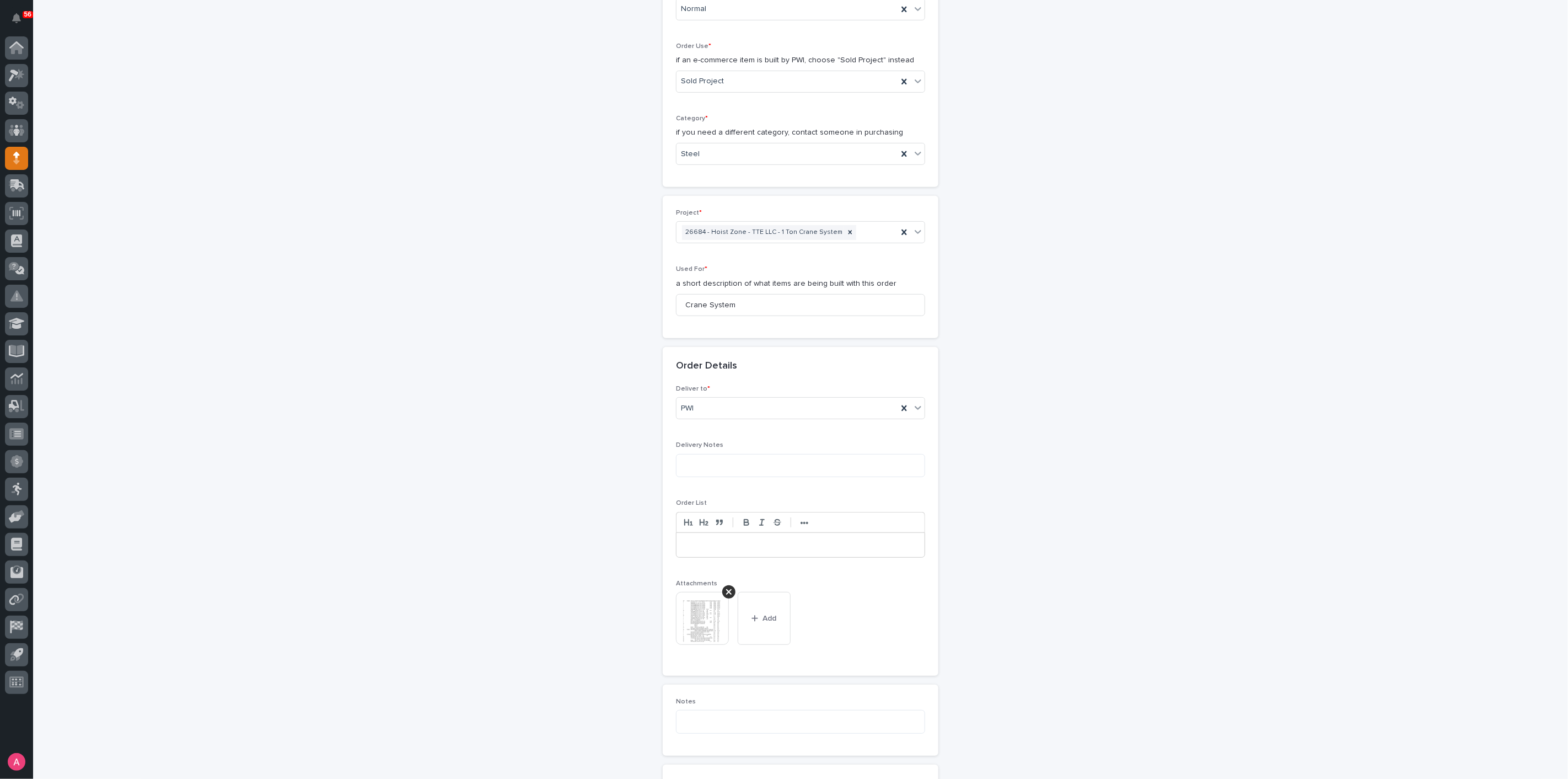
scroll to position [571, 0]
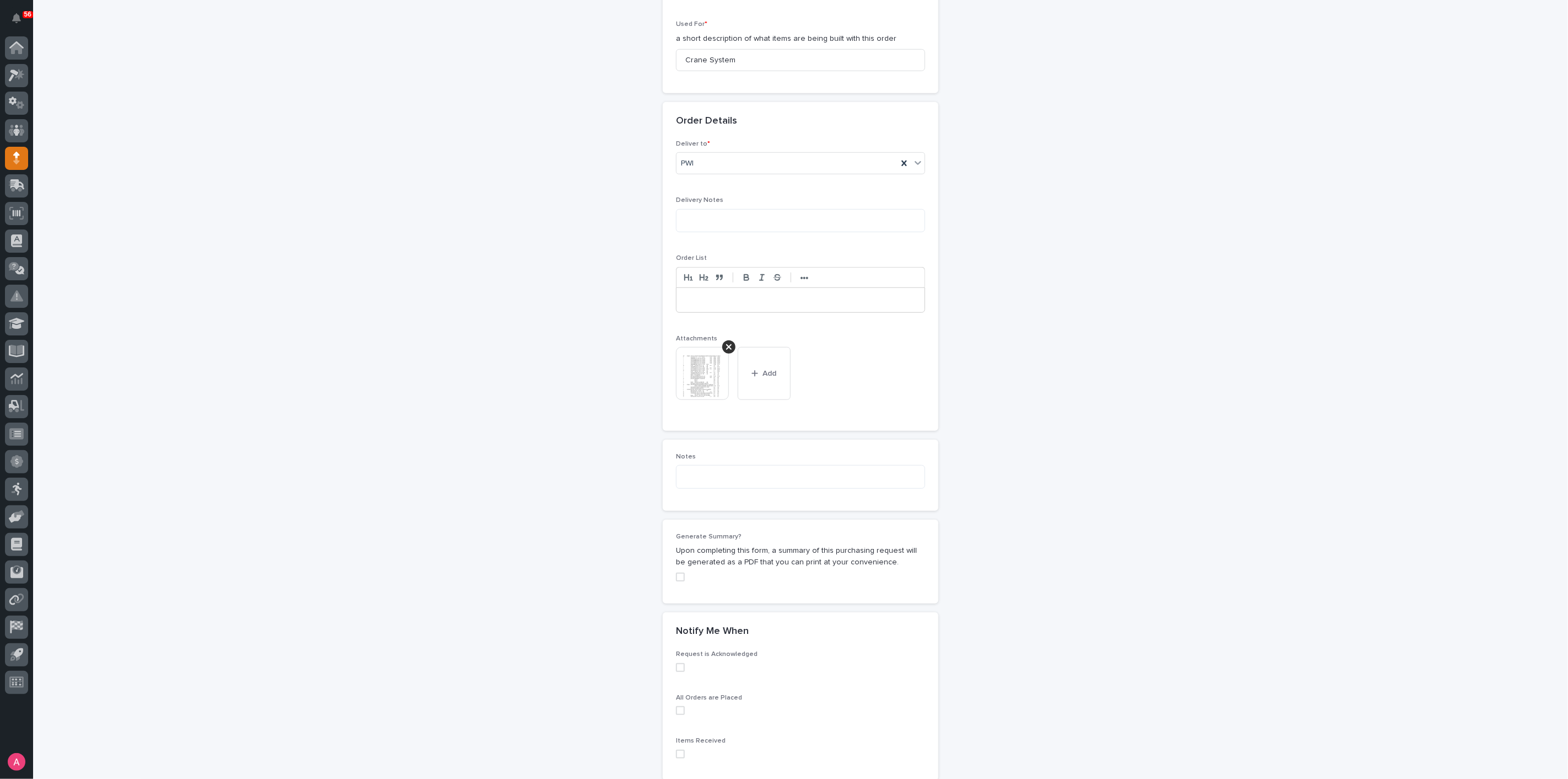
click at [679, 573] on span at bounding box center [681, 577] width 9 height 9
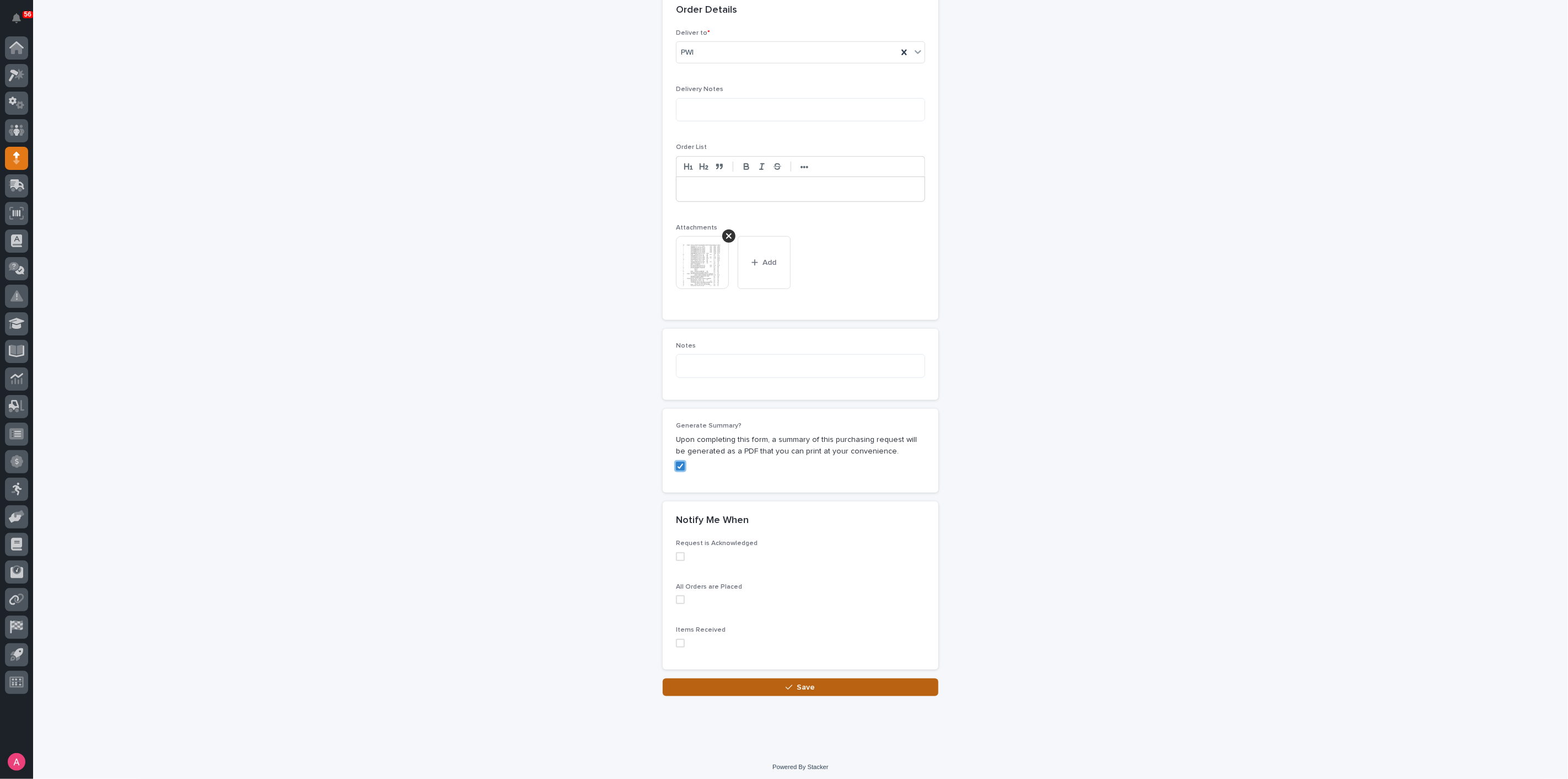
click at [814, 679] on button "Save" at bounding box center [800, 687] width 275 height 17
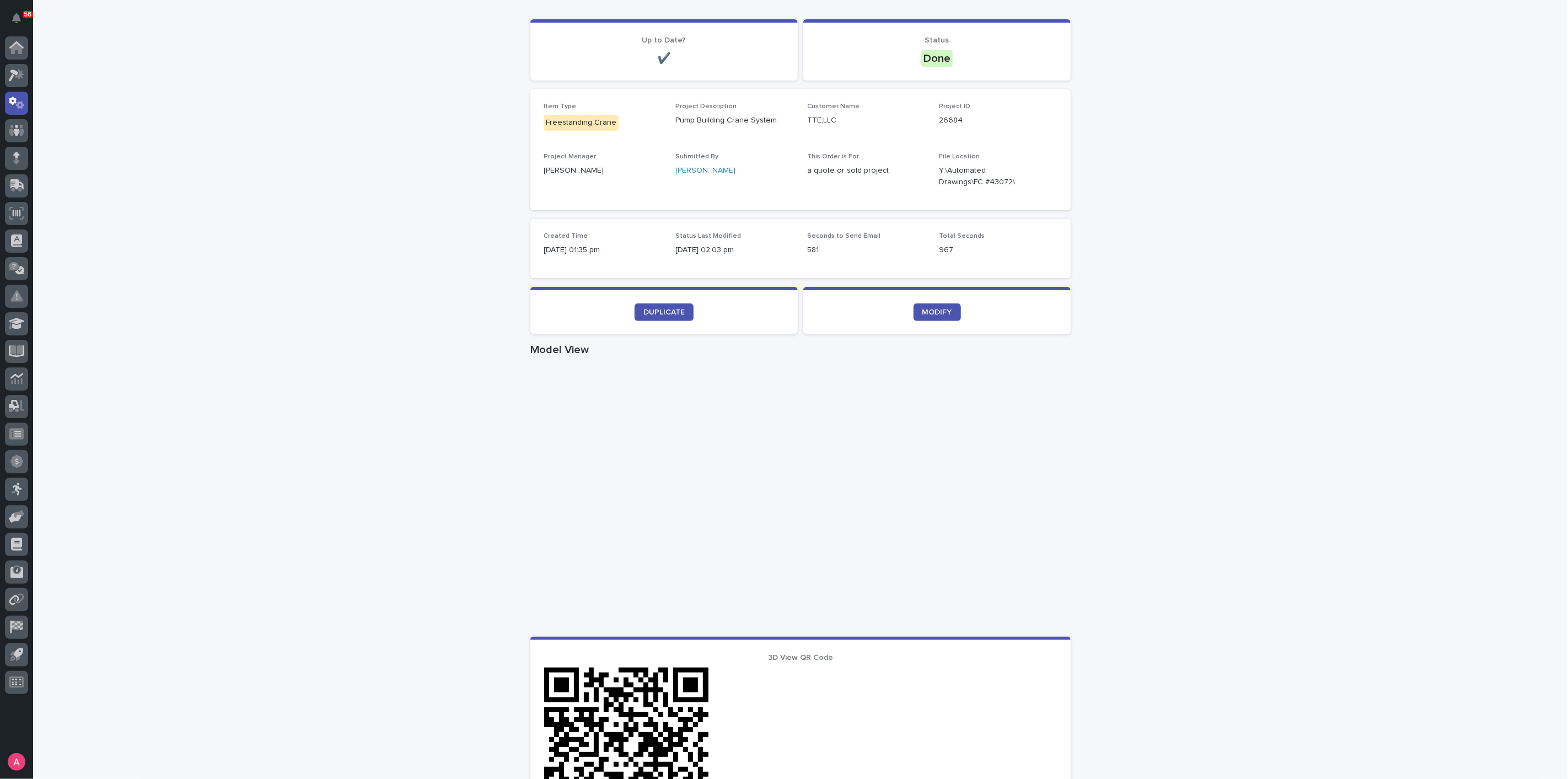
scroll to position [61, 0]
